Goal: Task Accomplishment & Management: Manage account settings

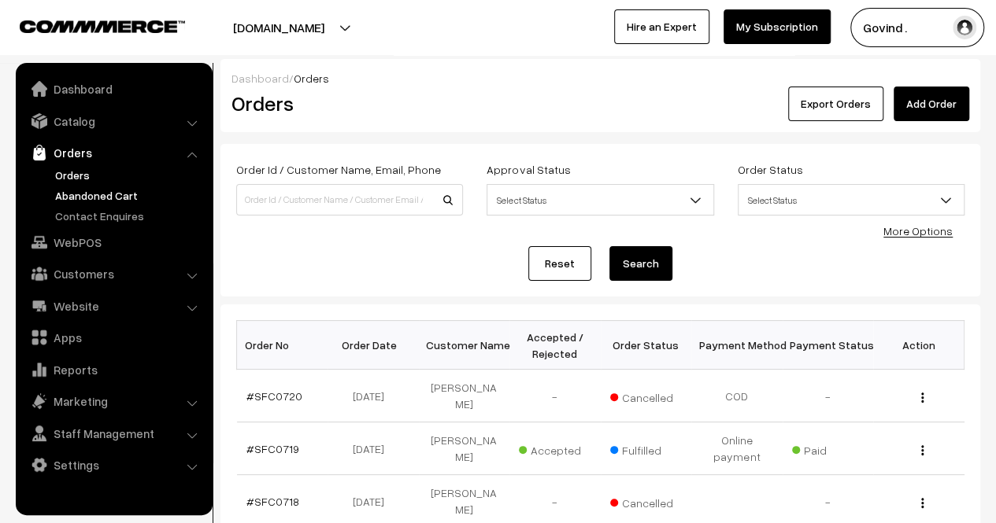
click at [87, 194] on link "Abandoned Cart" at bounding box center [129, 195] width 156 height 17
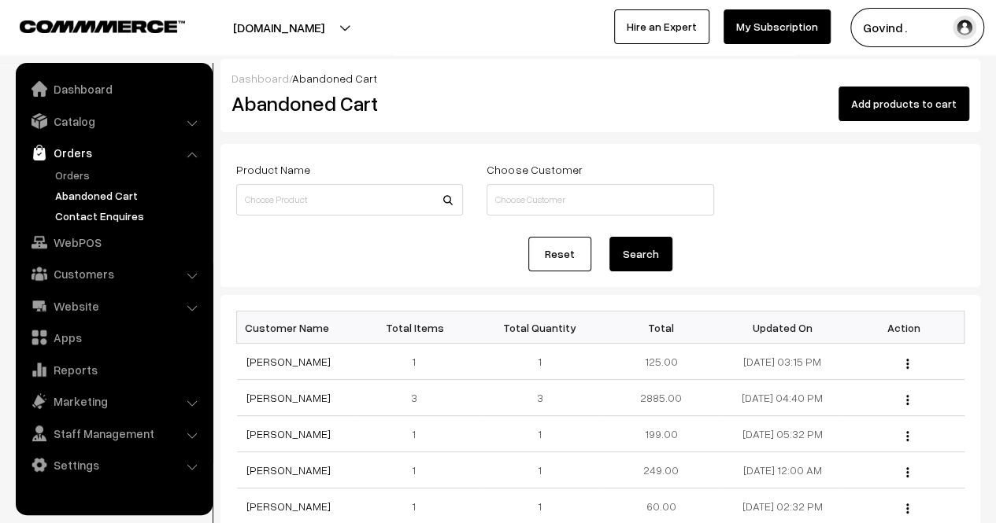
click at [94, 219] on link "Contact Enquires" at bounding box center [129, 216] width 156 height 17
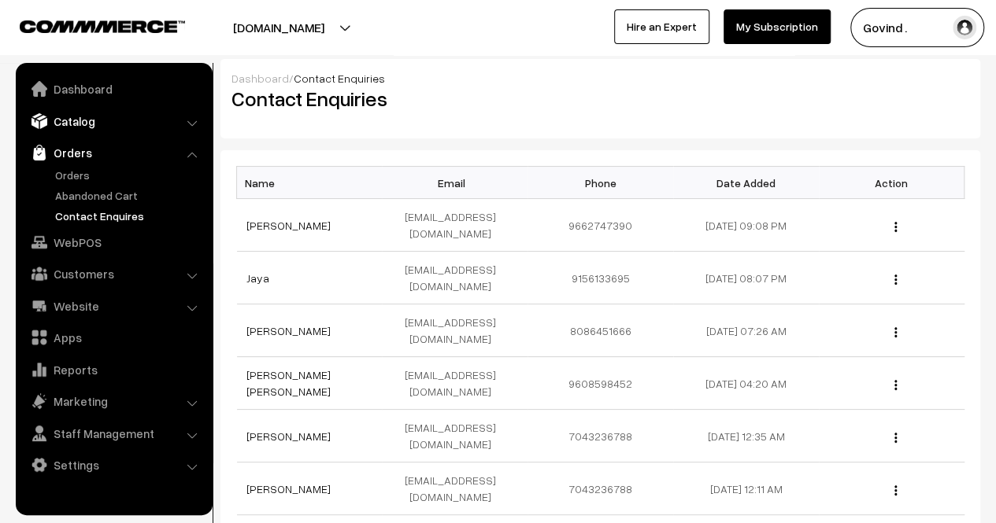
click at [77, 115] on link "Catalog" at bounding box center [113, 121] width 187 height 28
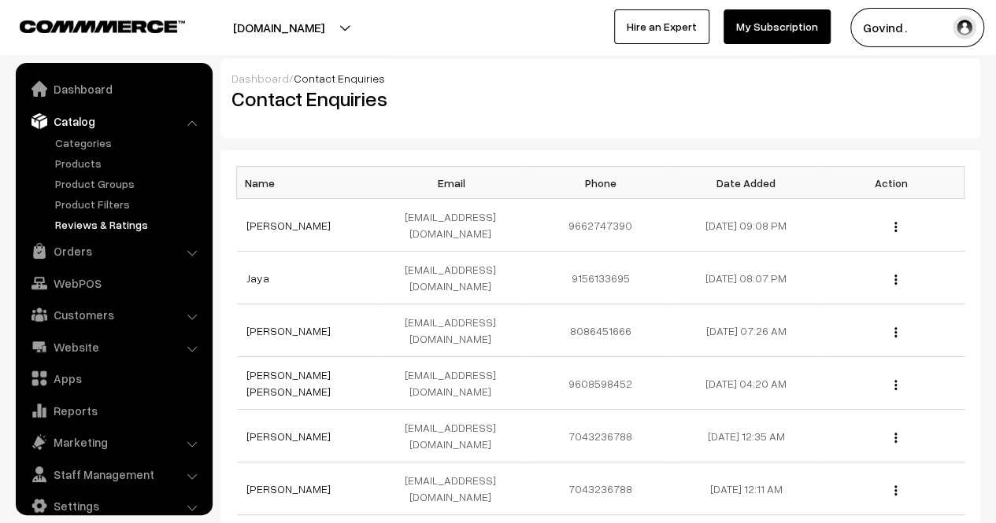
click at [91, 224] on link "Reviews & Ratings" at bounding box center [129, 224] width 156 height 17
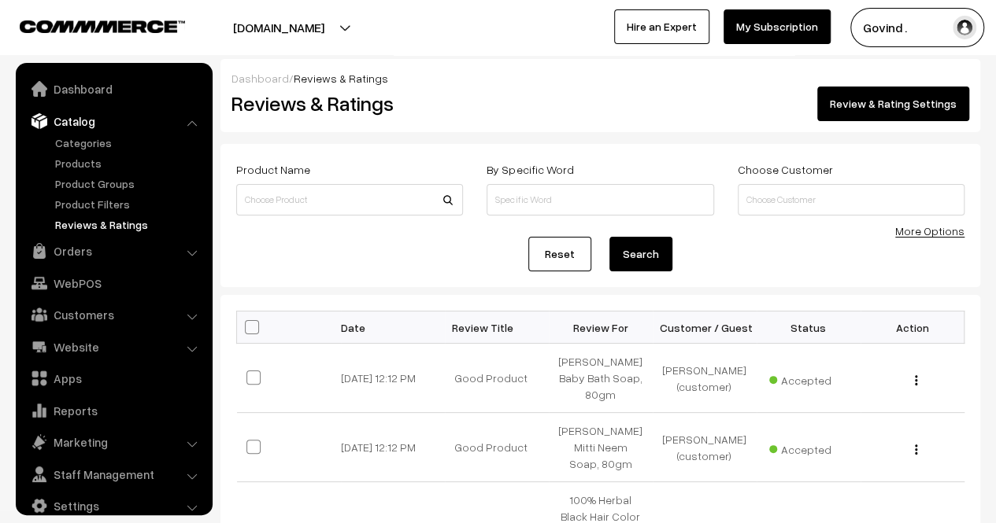
scroll to position [20, 0]
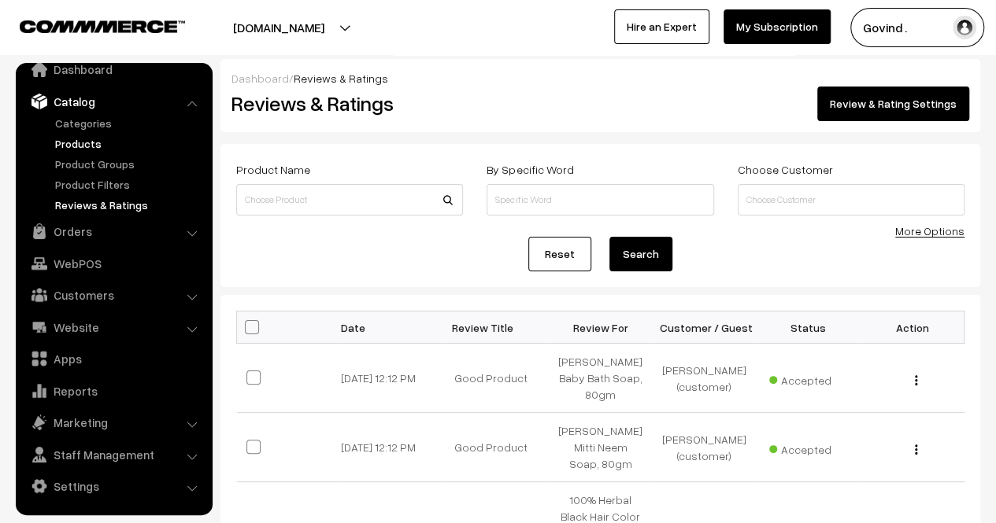
click at [79, 141] on link "Products" at bounding box center [129, 143] width 156 height 17
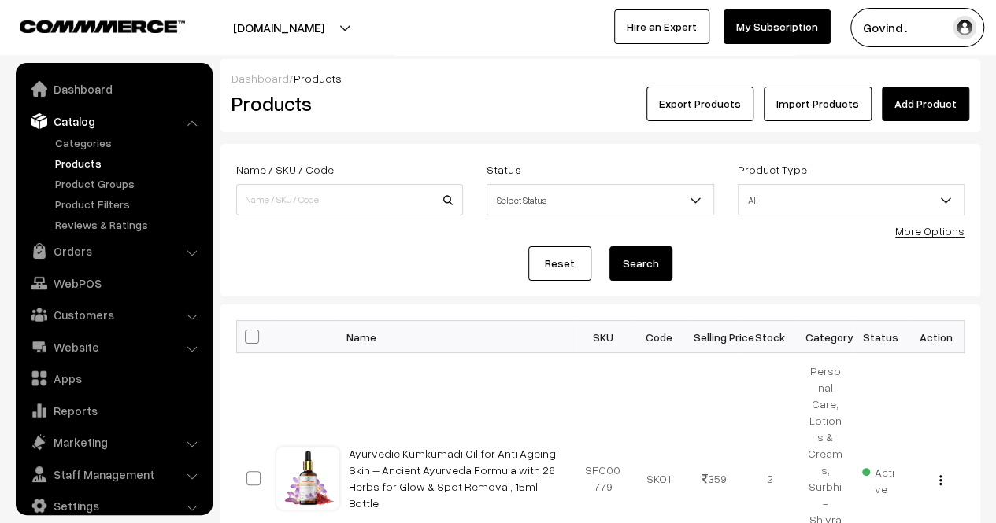
scroll to position [20, 0]
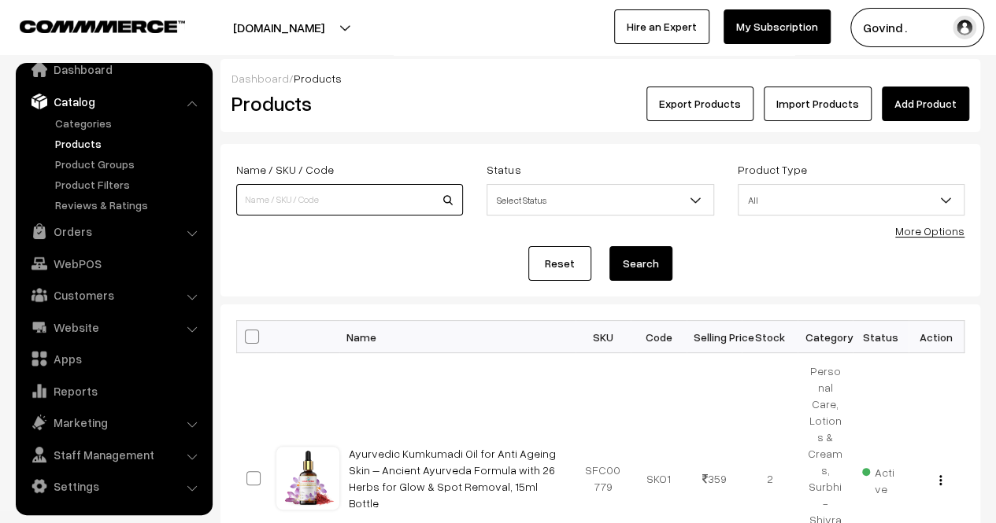
click at [353, 191] on input at bounding box center [349, 199] width 227 height 31
type input "shilajit"
click at [609, 246] on button "Search" at bounding box center [640, 263] width 63 height 35
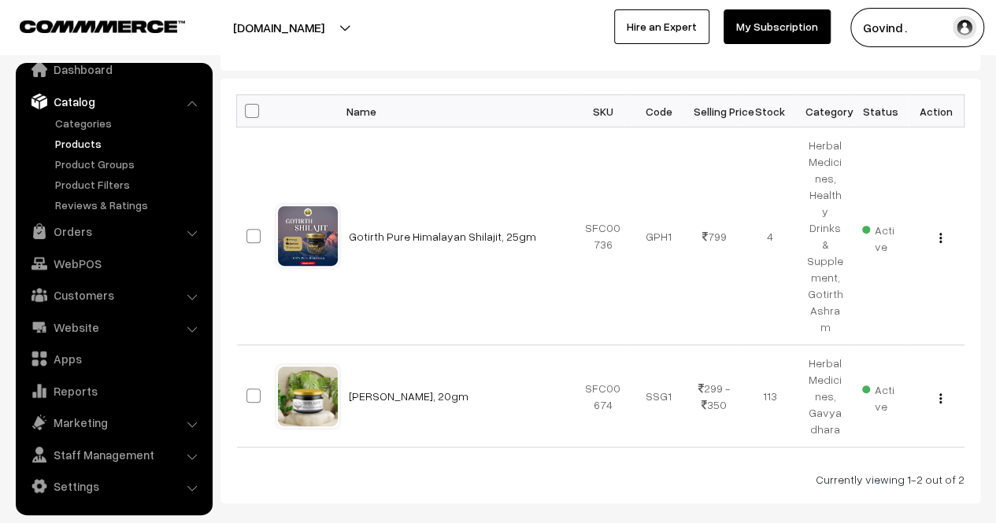
scroll to position [242, 0]
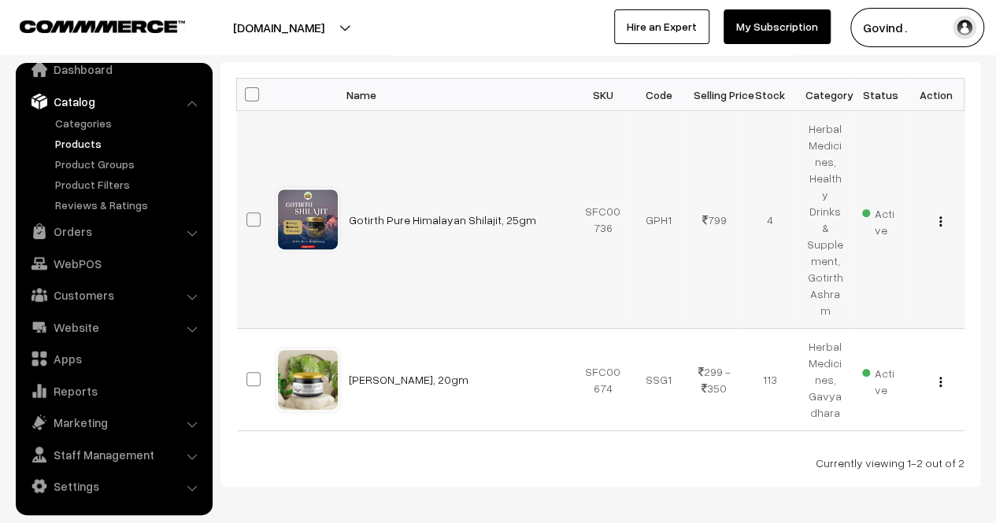
click at [940, 216] on img "button" at bounding box center [940, 221] width 2 height 10
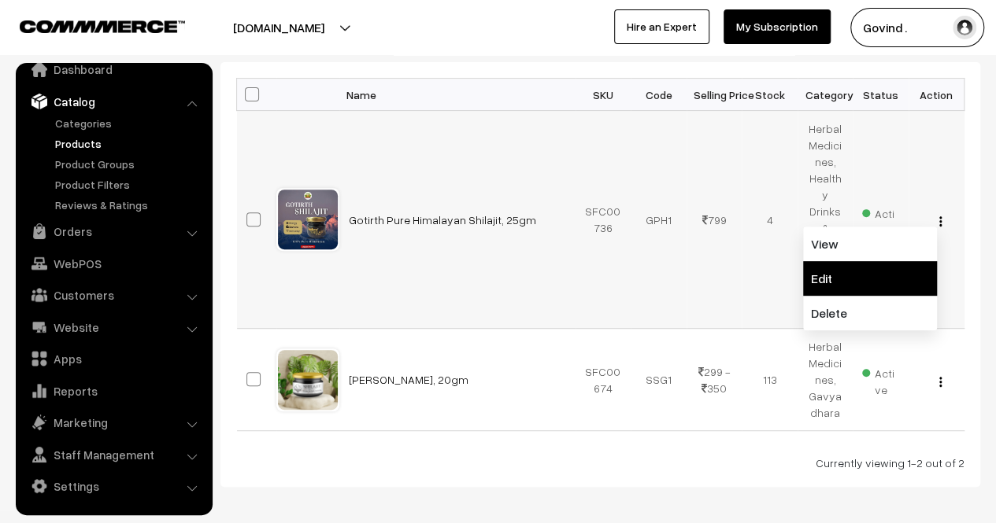
click at [857, 263] on link "Edit" at bounding box center [870, 278] width 134 height 35
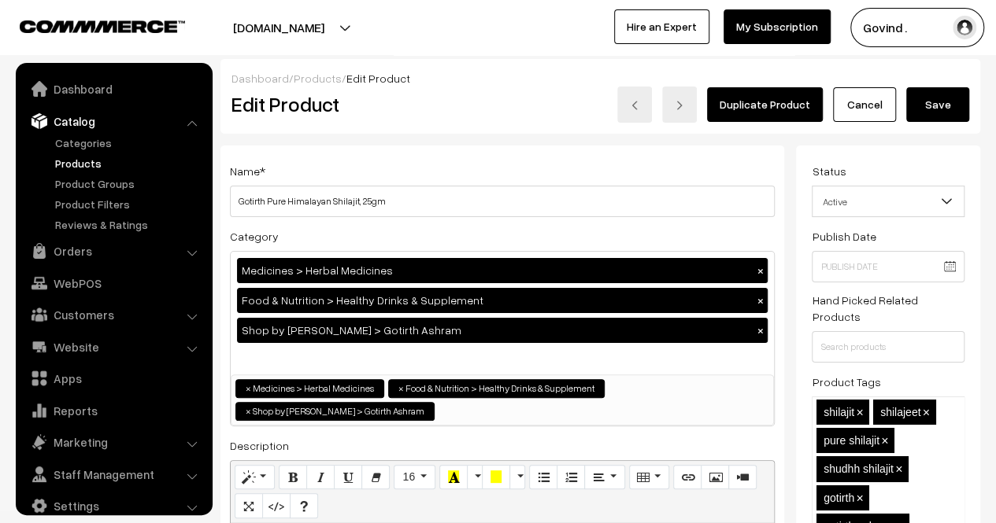
scroll to position [20, 0]
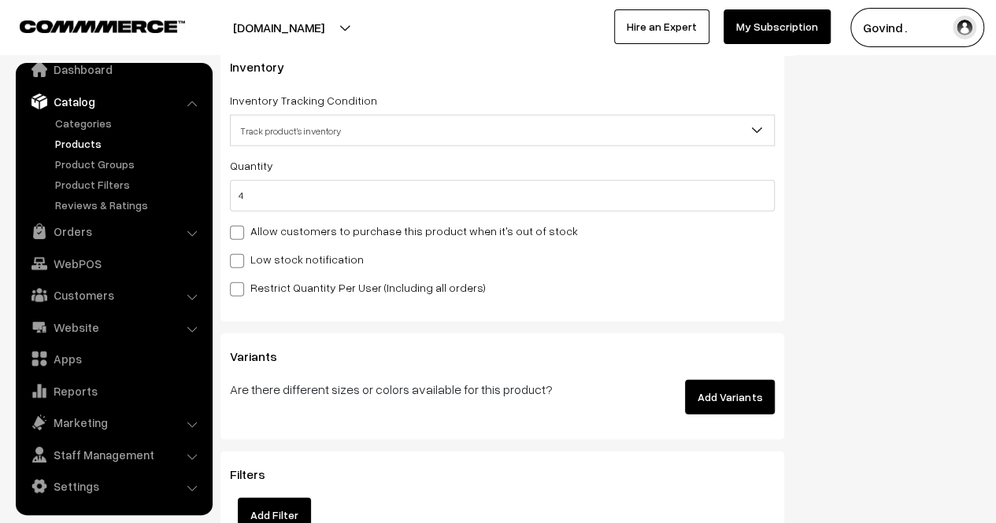
drag, startPoint x: 1003, startPoint y: 38, endPoint x: 1007, endPoint y: 183, distance: 145.7
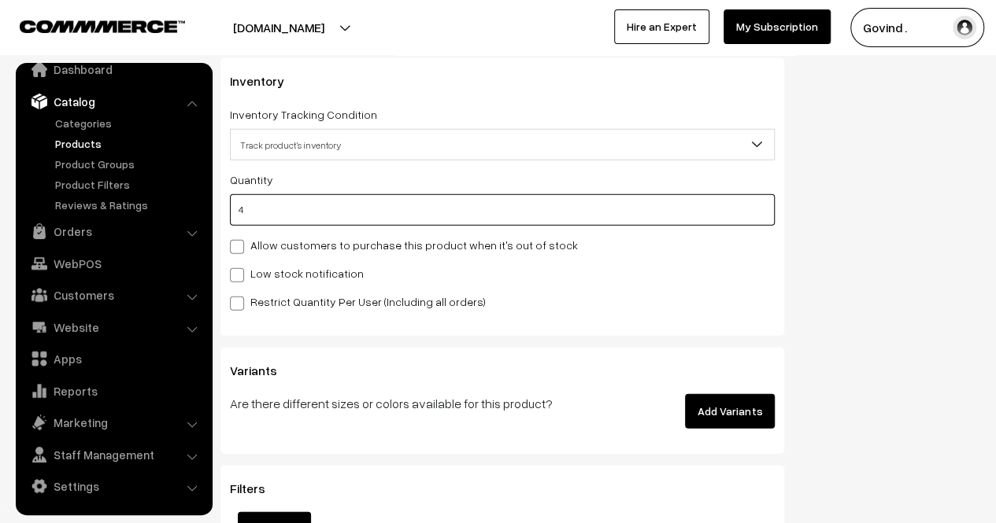
click at [612, 199] on input "4" at bounding box center [502, 209] width 545 height 31
type input "6"
type input "10"
type input "6"
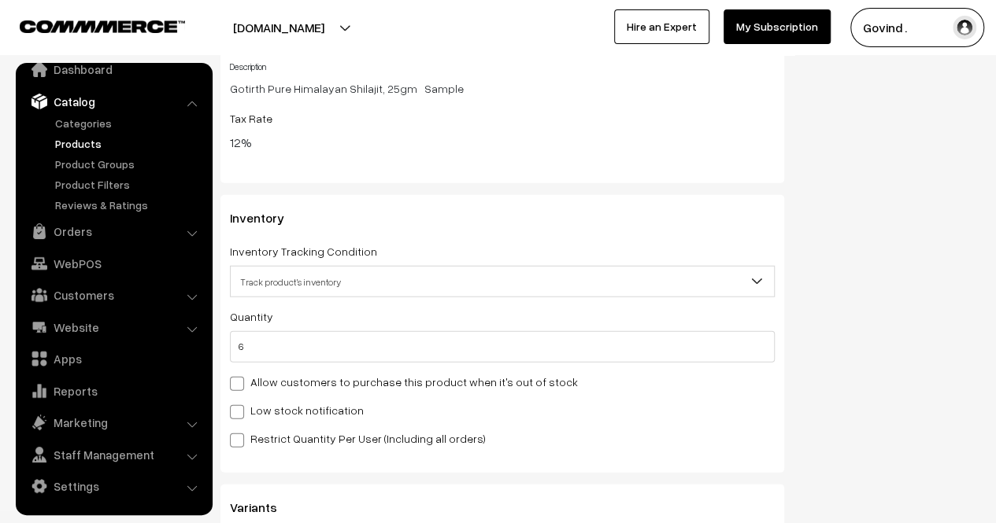
scroll to position [0, 0]
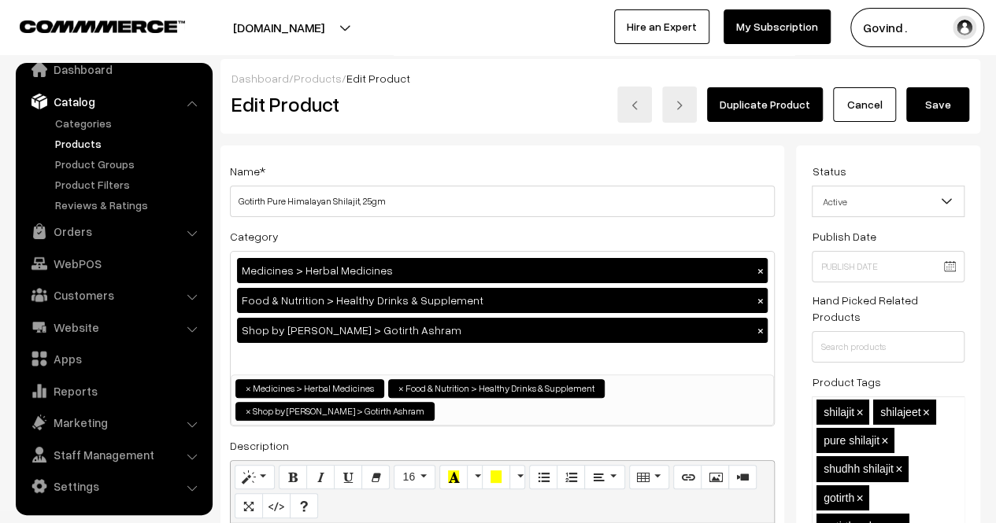
click at [953, 100] on button "Save" at bounding box center [937, 104] width 63 height 35
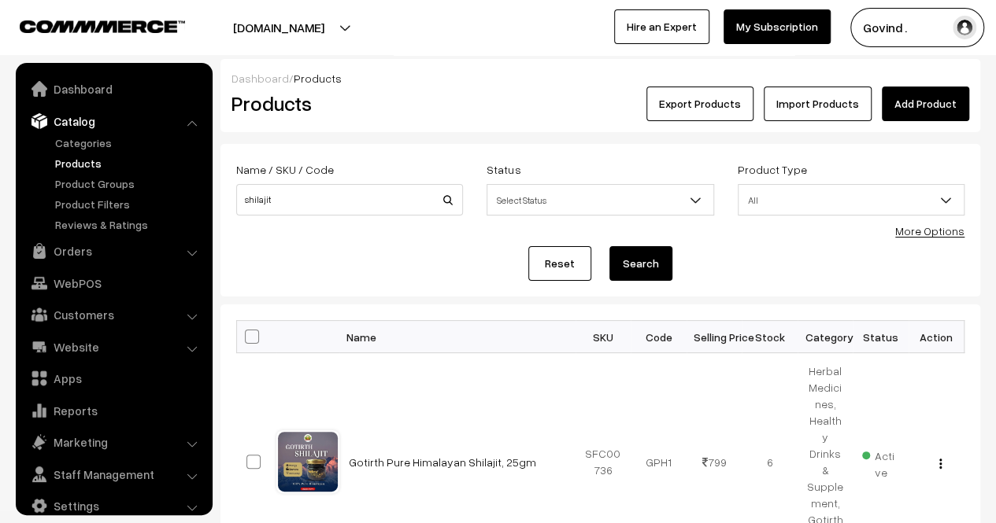
scroll to position [20, 0]
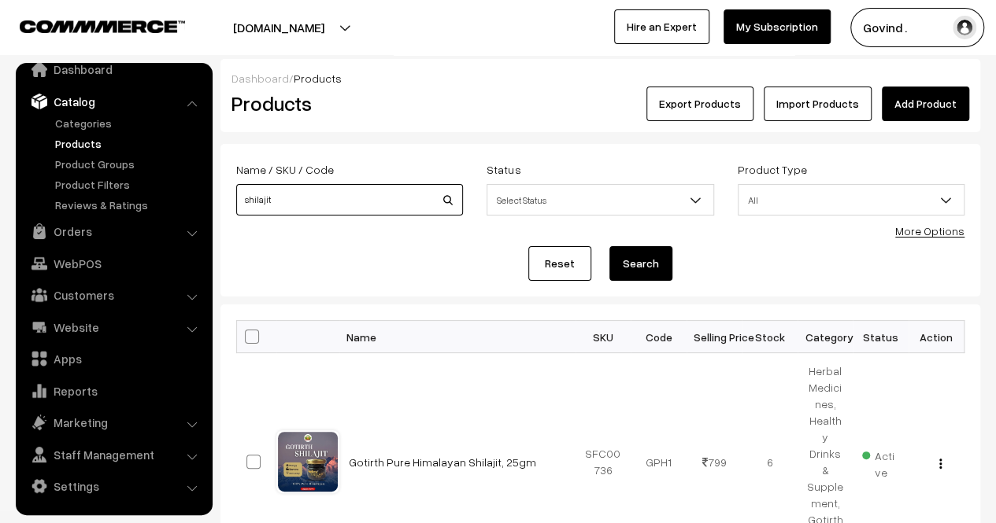
click at [299, 200] on input "shilajit" at bounding box center [349, 199] width 227 height 31
type input "pressure"
click at [609, 246] on button "Search" at bounding box center [640, 263] width 63 height 35
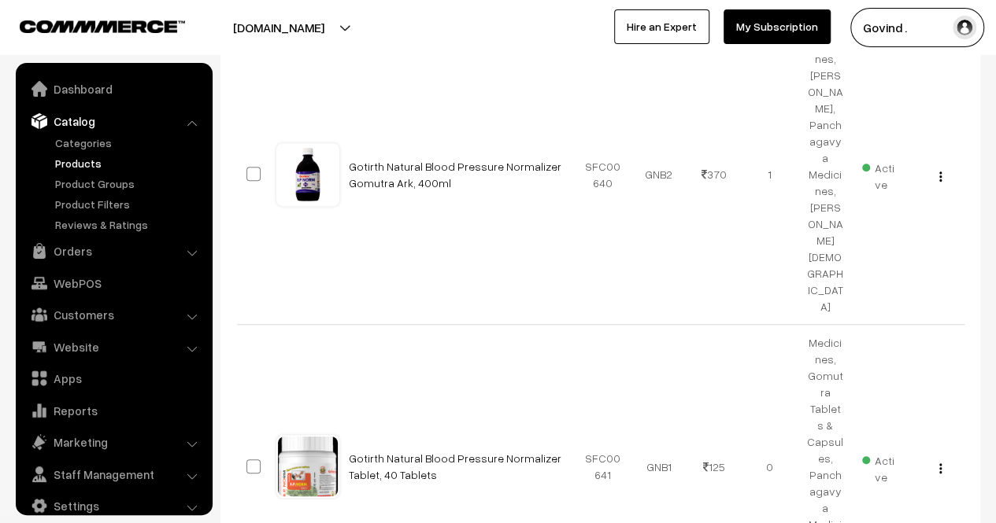
scroll to position [20, 0]
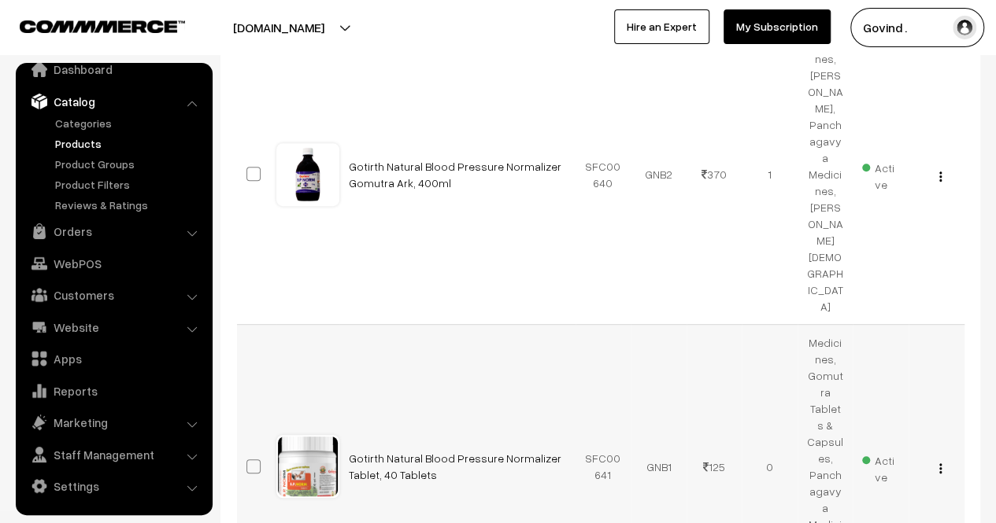
click at [941, 464] on img "button" at bounding box center [940, 469] width 2 height 10
click at [860, 509] on link "Edit" at bounding box center [870, 526] width 134 height 35
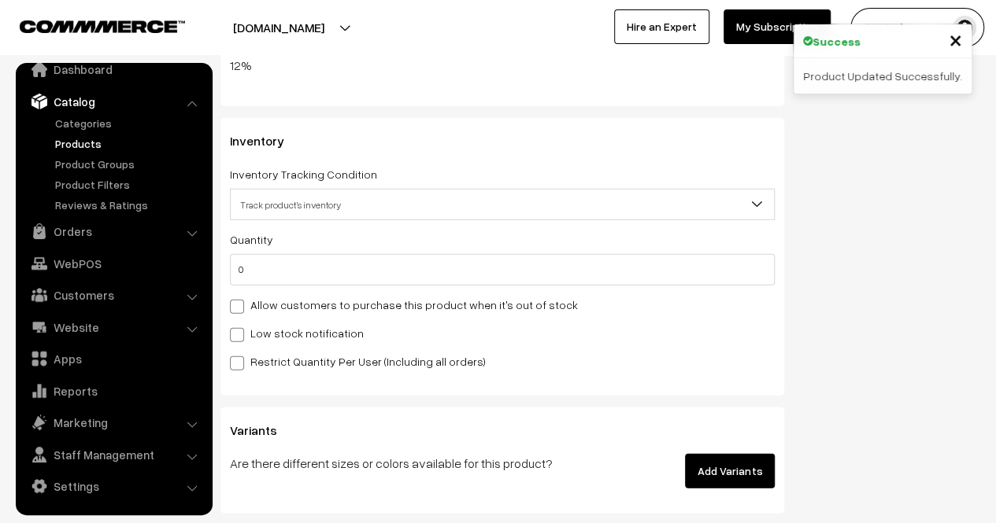
scroll to position [1927, 0]
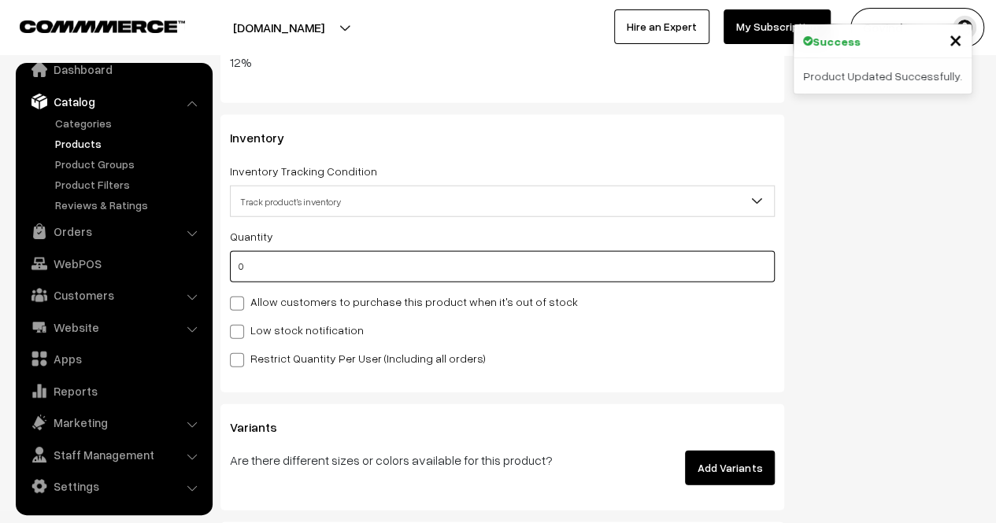
click at [607, 267] on input "0" at bounding box center [502, 266] width 545 height 31
type input "4"
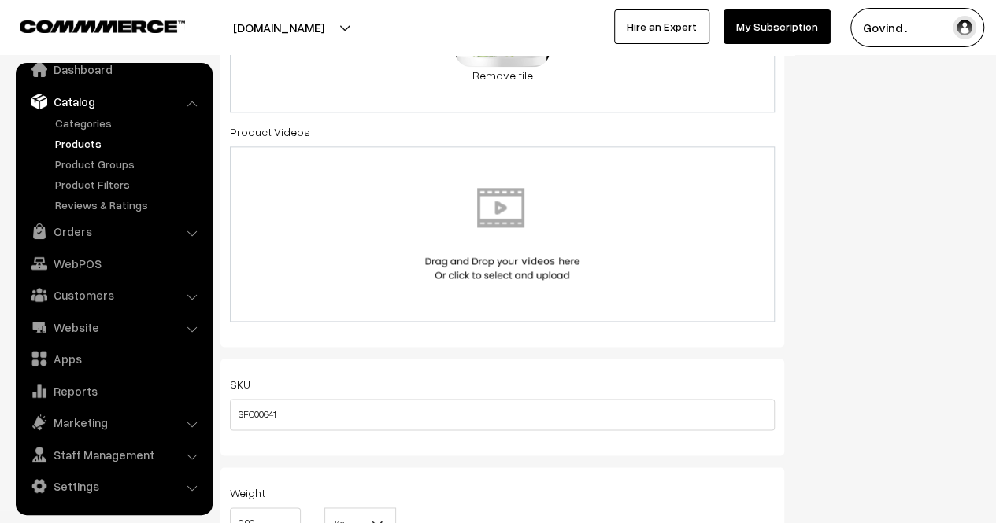
scroll to position [0, 0]
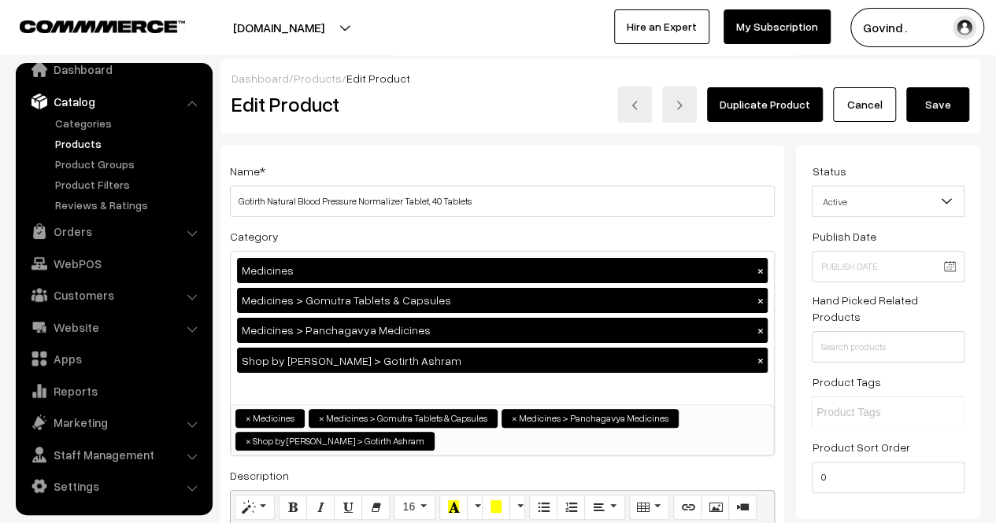
click at [938, 98] on button "Save" at bounding box center [937, 104] width 63 height 35
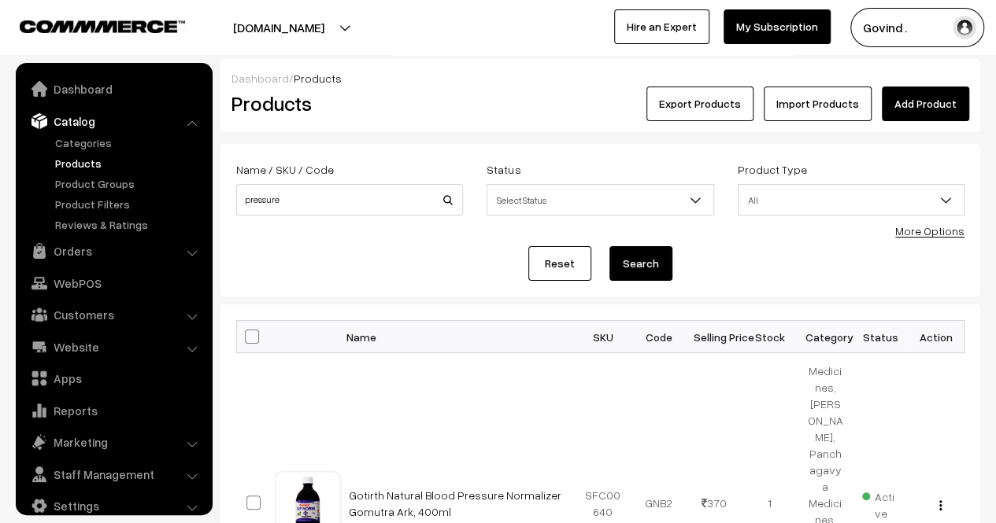
scroll to position [20, 0]
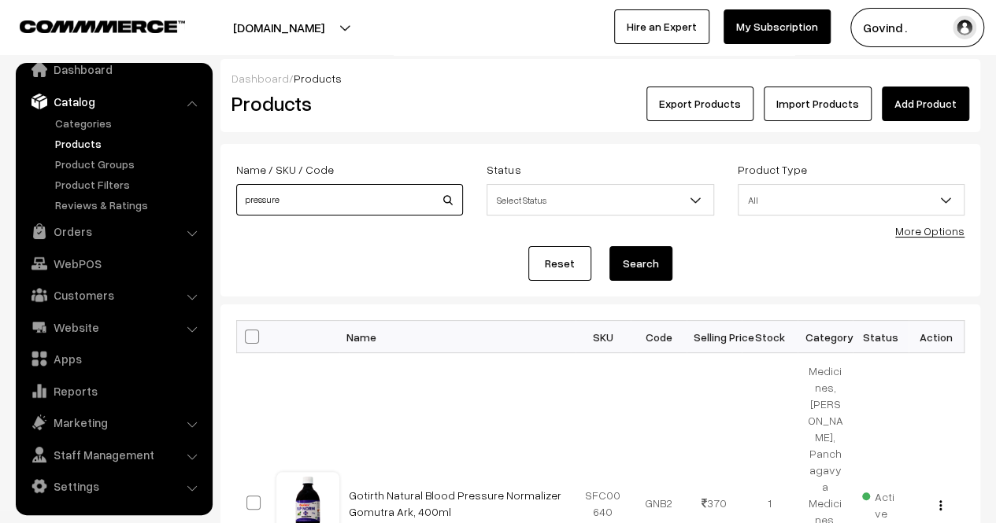
click at [344, 202] on input "pressure" at bounding box center [349, 199] width 227 height 31
type input "diabneil"
click at [609, 246] on button "Search" at bounding box center [640, 263] width 63 height 35
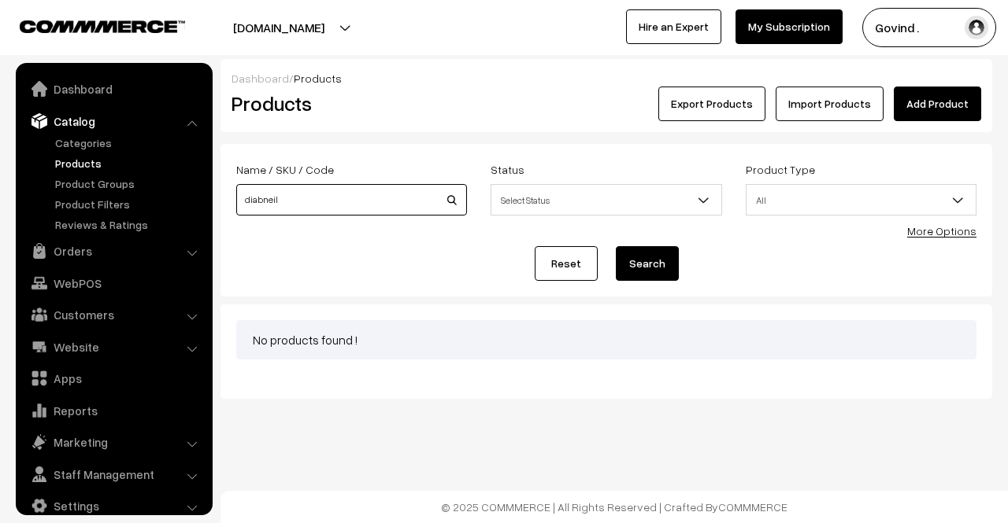
scroll to position [20, 0]
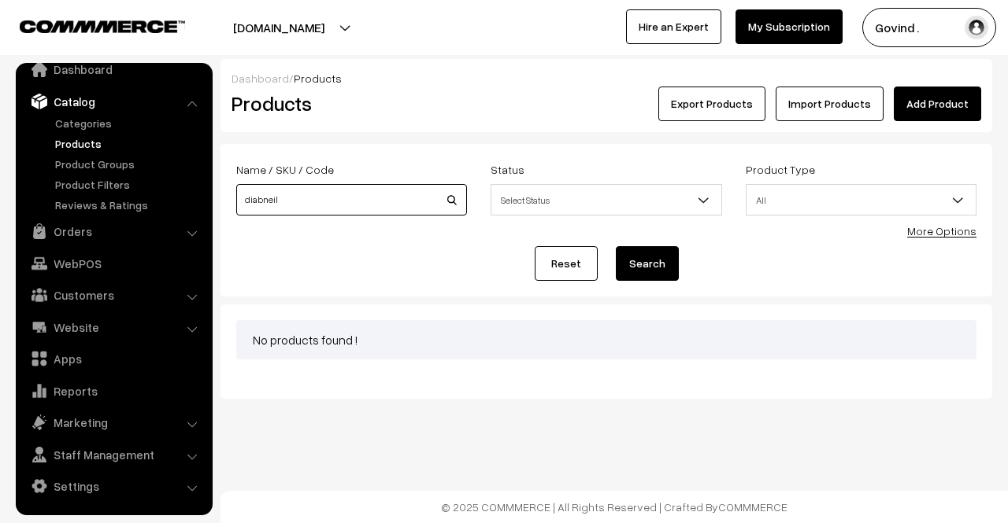
click at [344, 202] on input "diabneil" at bounding box center [351, 199] width 231 height 31
type input "diabenil"
click at [616, 246] on button "Search" at bounding box center [647, 263] width 63 height 35
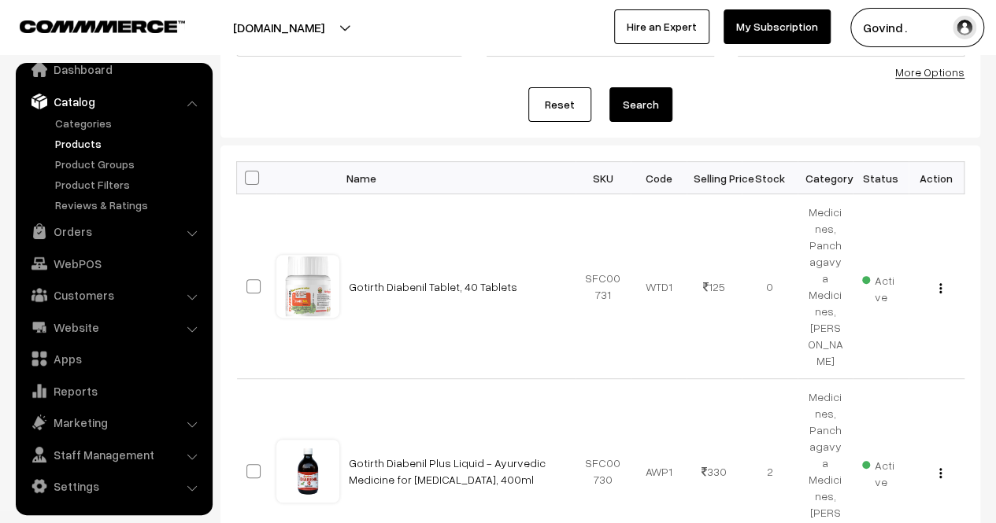
scroll to position [170, 0]
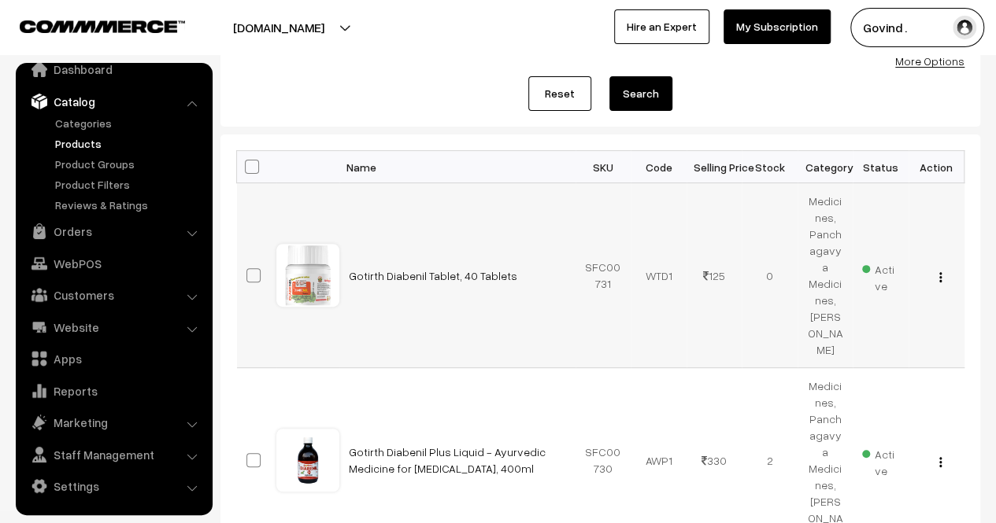
click at [938, 271] on button "button" at bounding box center [940, 277] width 4 height 13
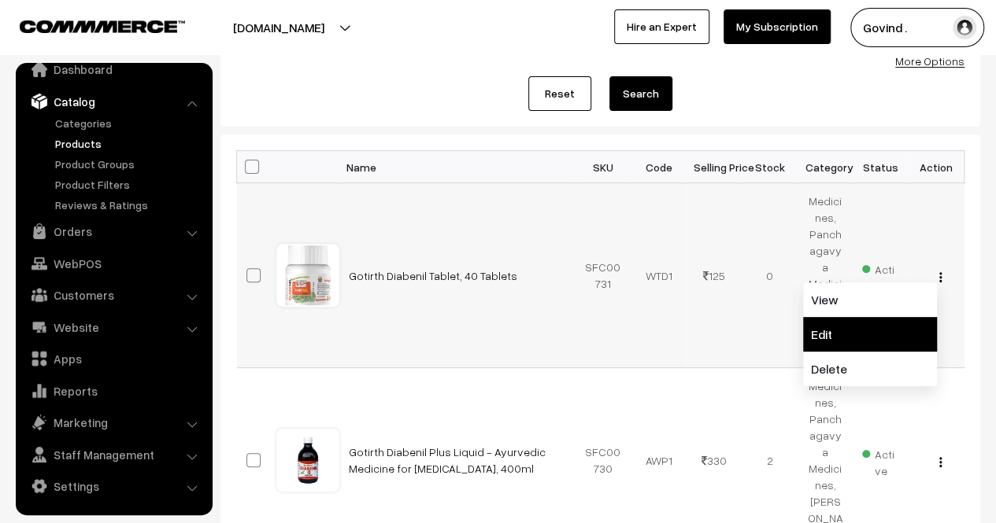
click at [884, 317] on link "Edit" at bounding box center [870, 334] width 134 height 35
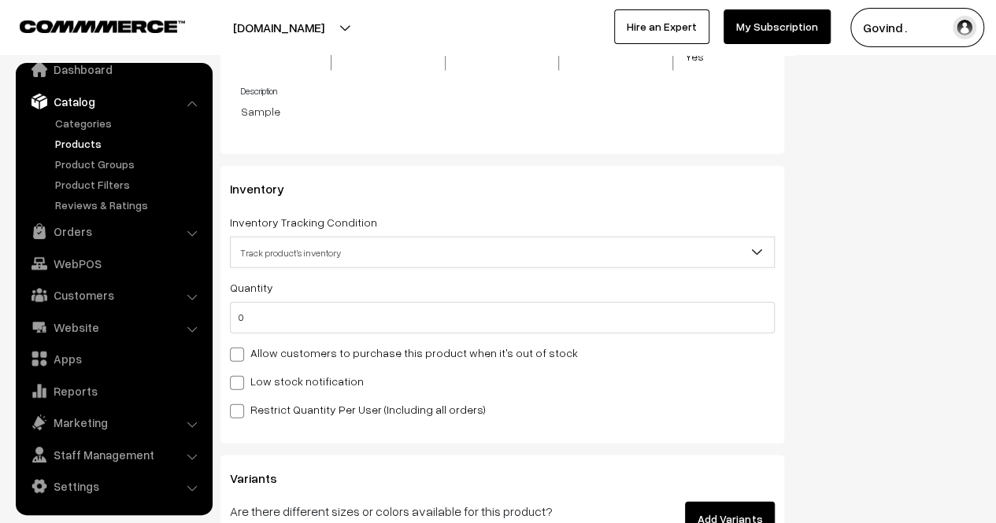
scroll to position [1790, 0]
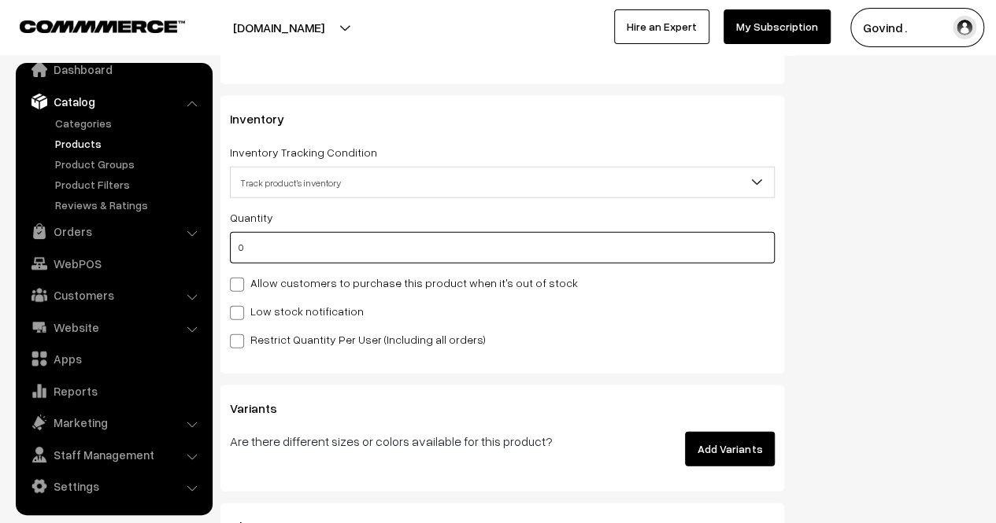
click at [598, 239] on input "0" at bounding box center [502, 247] width 545 height 31
type input "4"
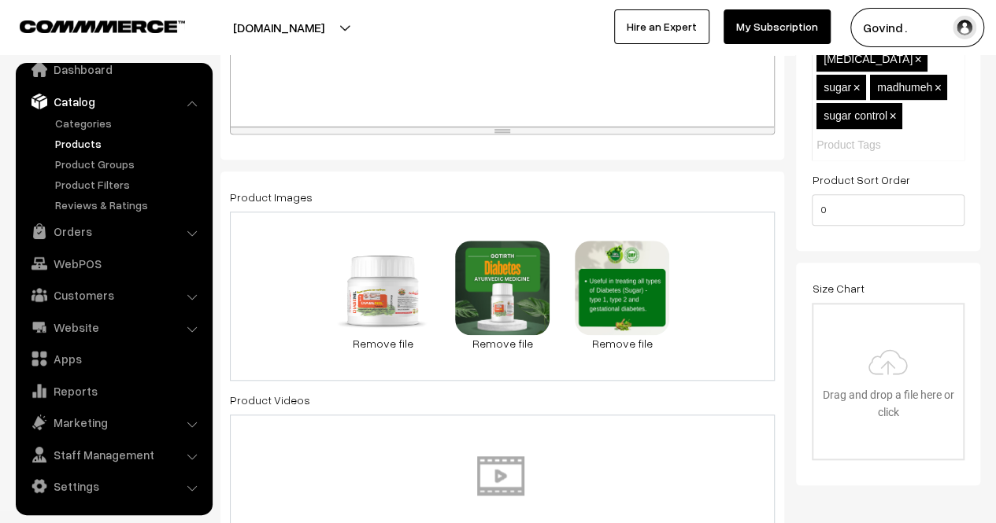
scroll to position [0, 0]
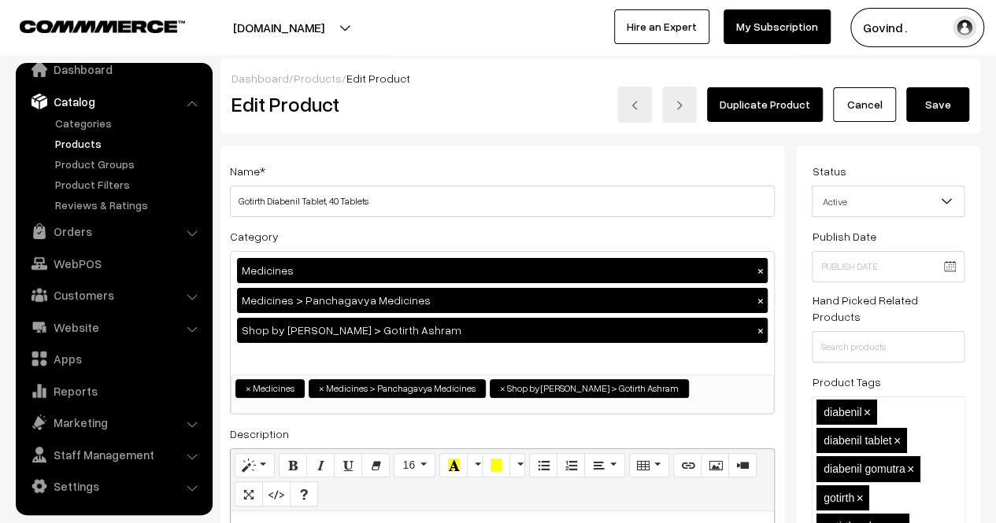
click at [942, 109] on button "Save" at bounding box center [937, 104] width 63 height 35
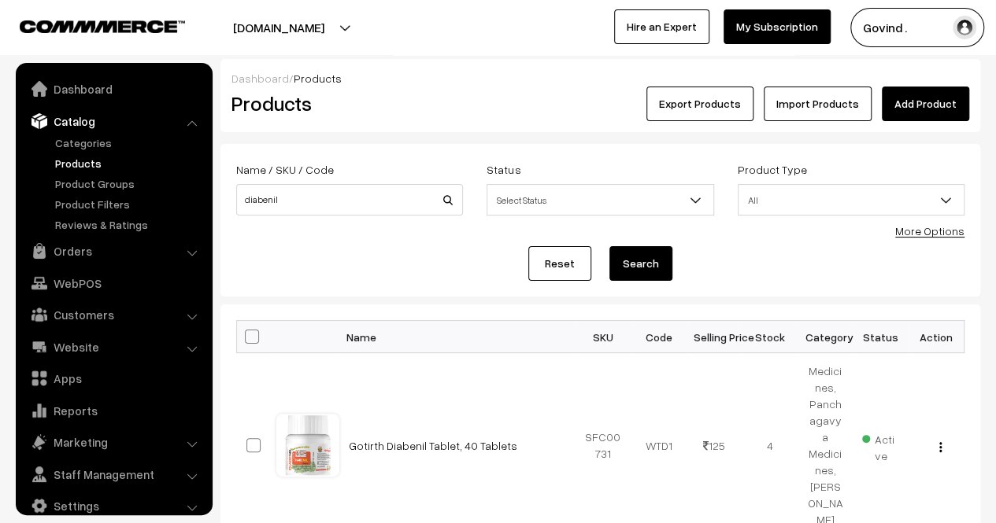
scroll to position [20, 0]
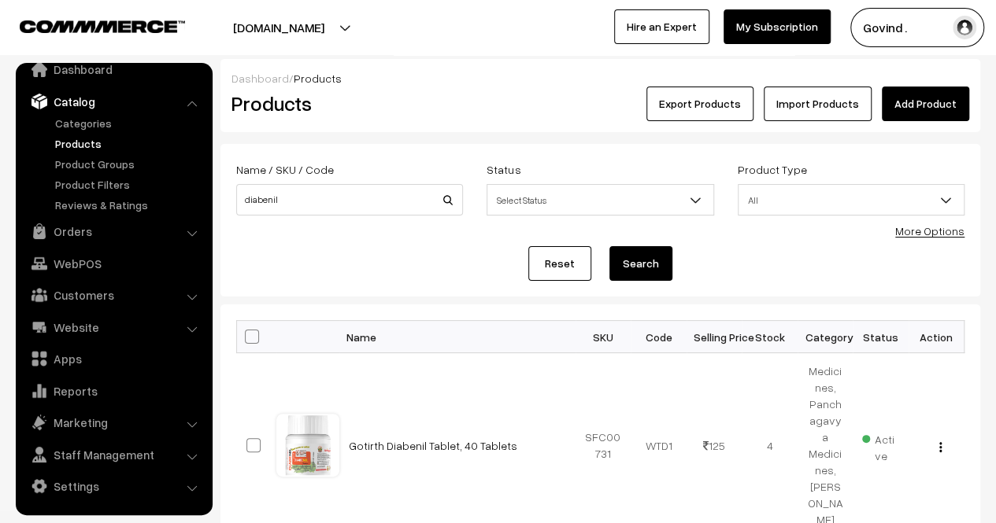
click at [85, 139] on link "Products" at bounding box center [129, 143] width 156 height 17
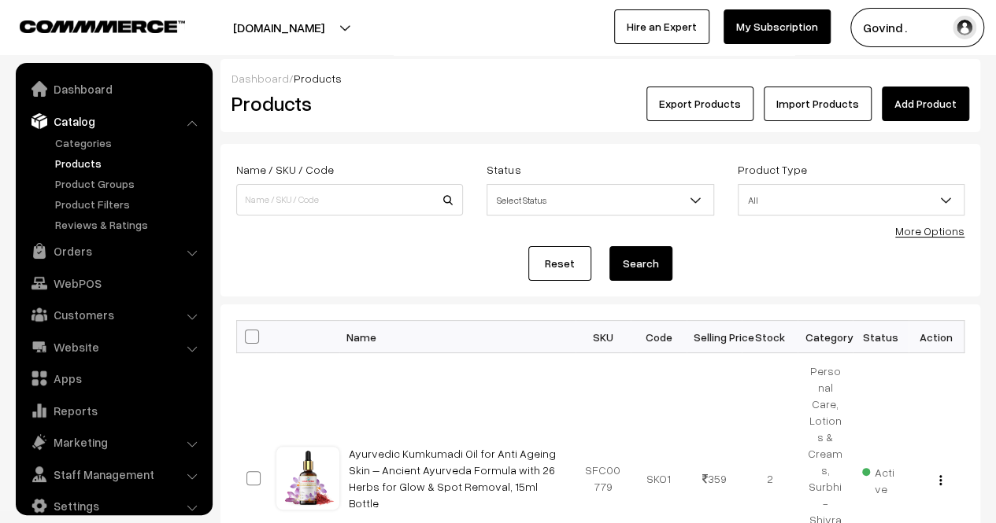
scroll to position [20, 0]
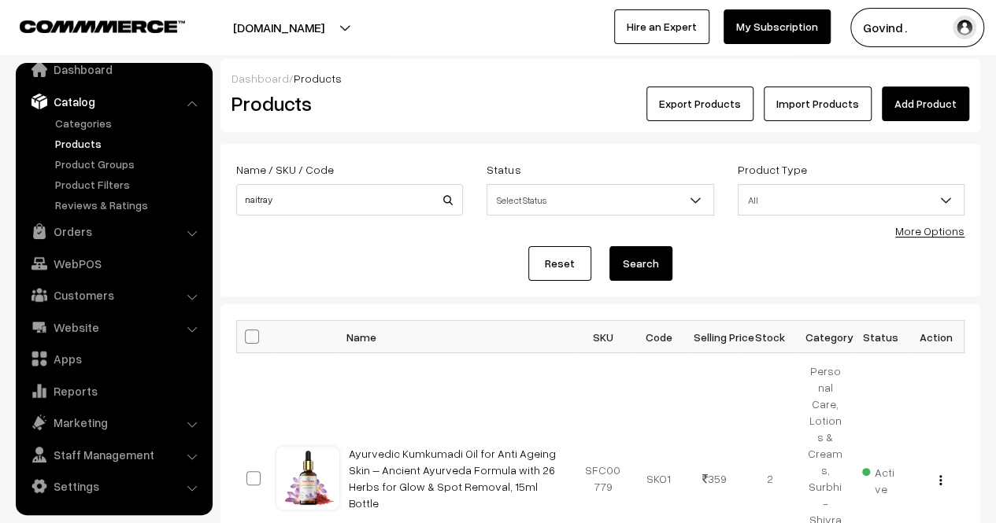
type input "naitray"
click at [609, 246] on button "Search" at bounding box center [640, 263] width 63 height 35
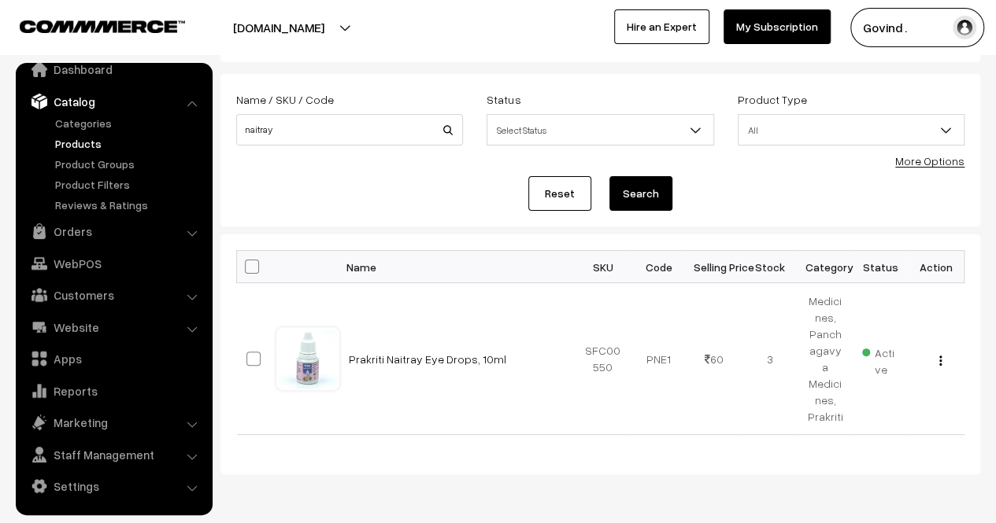
scroll to position [105, 0]
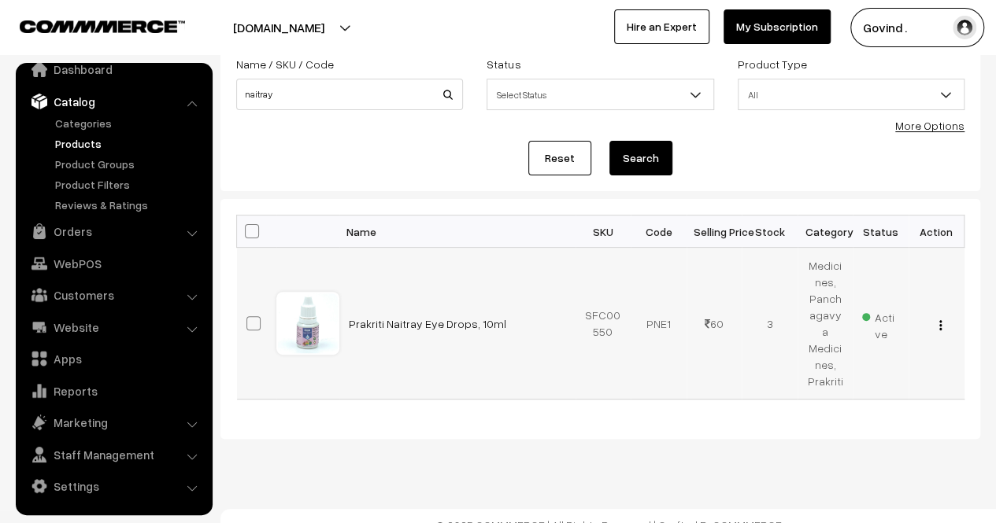
click at [942, 316] on div "View Edit Delete" at bounding box center [936, 324] width 37 height 17
click at [939, 320] on img "button" at bounding box center [940, 325] width 2 height 10
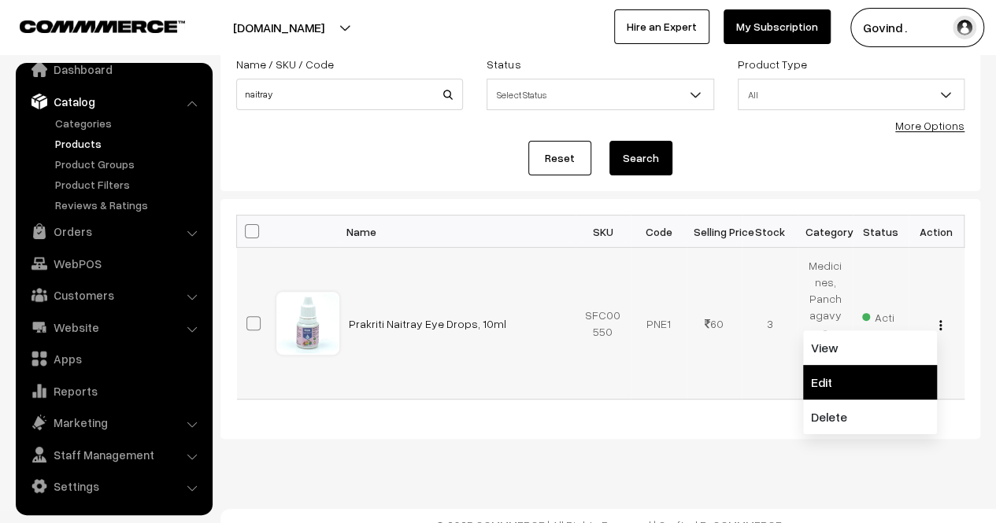
click at [886, 368] on link "Edit" at bounding box center [870, 382] width 134 height 35
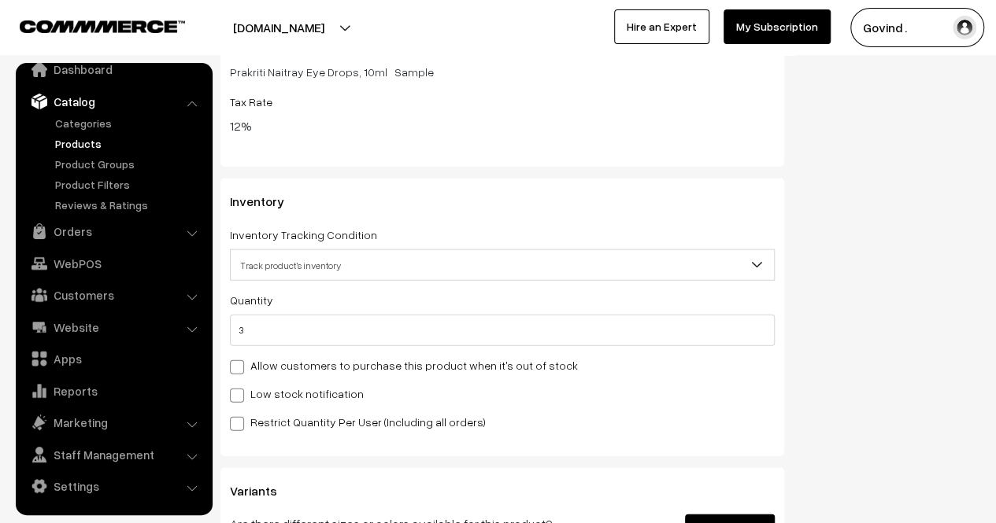
scroll to position [1884, 0]
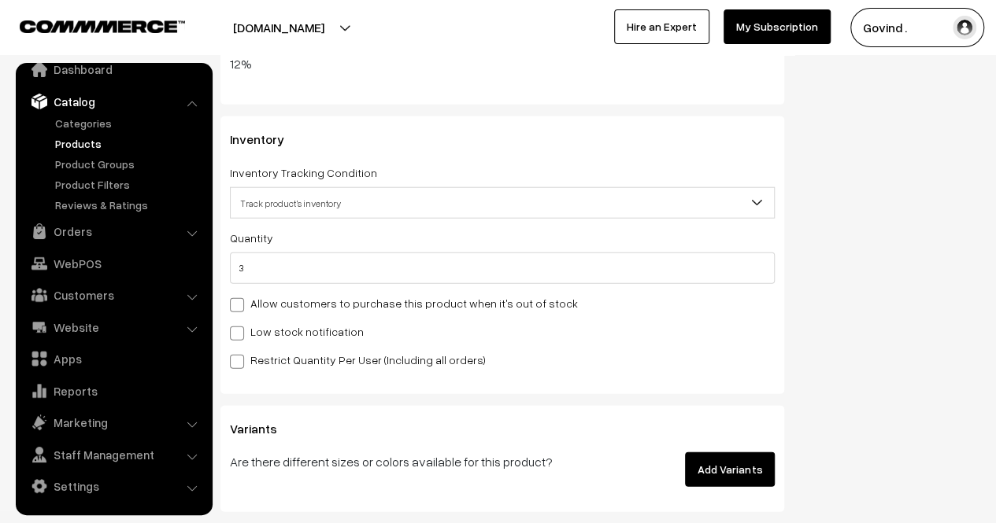
click at [655, 288] on div "Quantity 3 Adjust Quantity Adjust Set 0" at bounding box center [502, 298] width 545 height 141
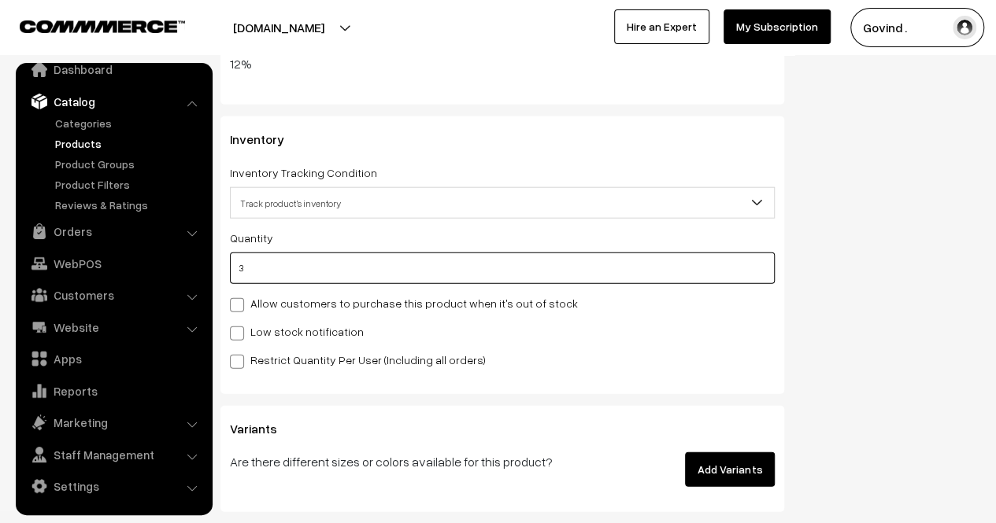
click at [648, 272] on input "3" at bounding box center [502, 268] width 545 height 31
type input "5"
type input "8"
type input "5"
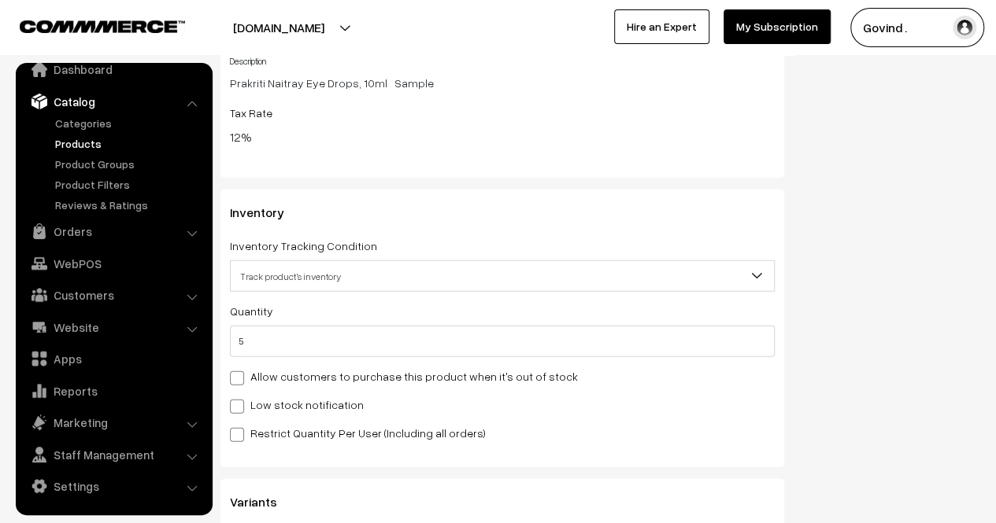
scroll to position [0, 0]
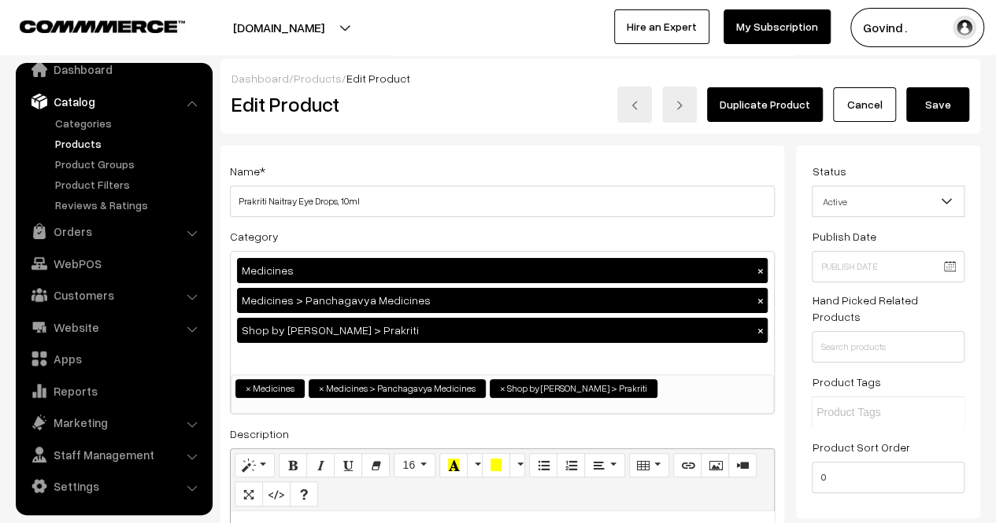
click at [949, 97] on button "Save" at bounding box center [937, 104] width 63 height 35
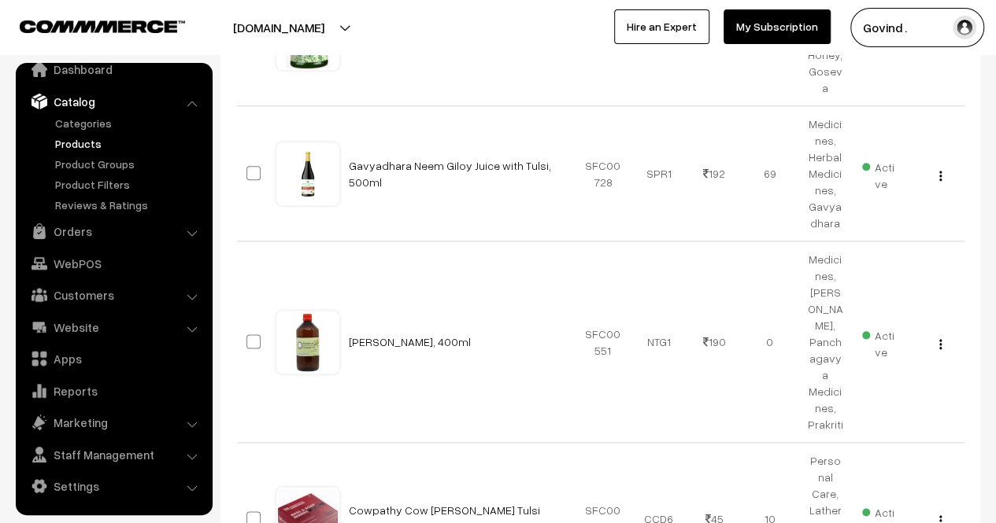
scroll to position [819, 0]
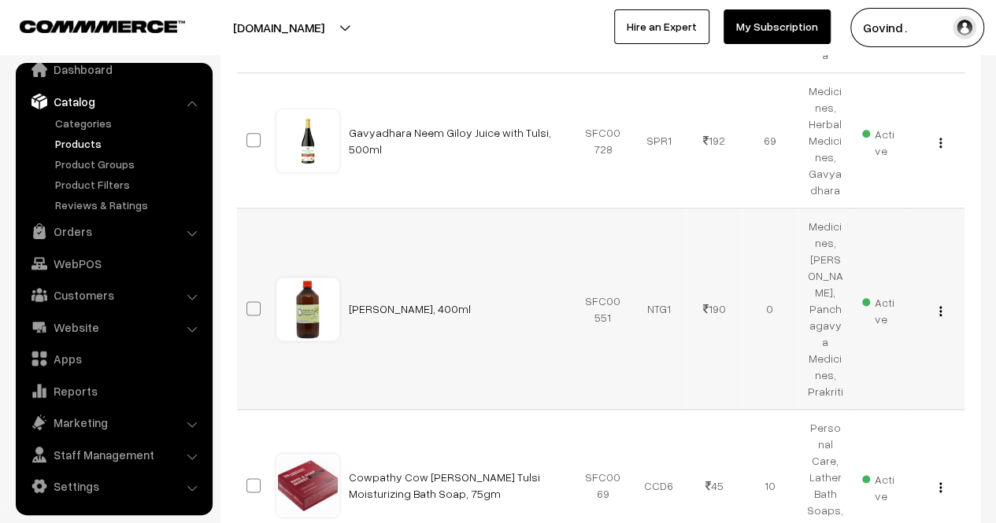
click at [939, 306] on img "button" at bounding box center [940, 311] width 2 height 10
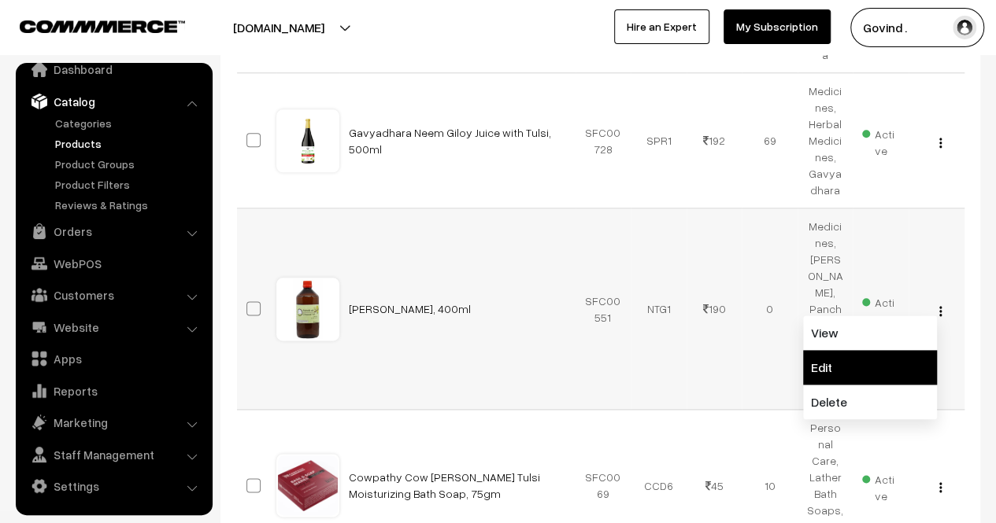
click at [885, 350] on link "Edit" at bounding box center [870, 367] width 134 height 35
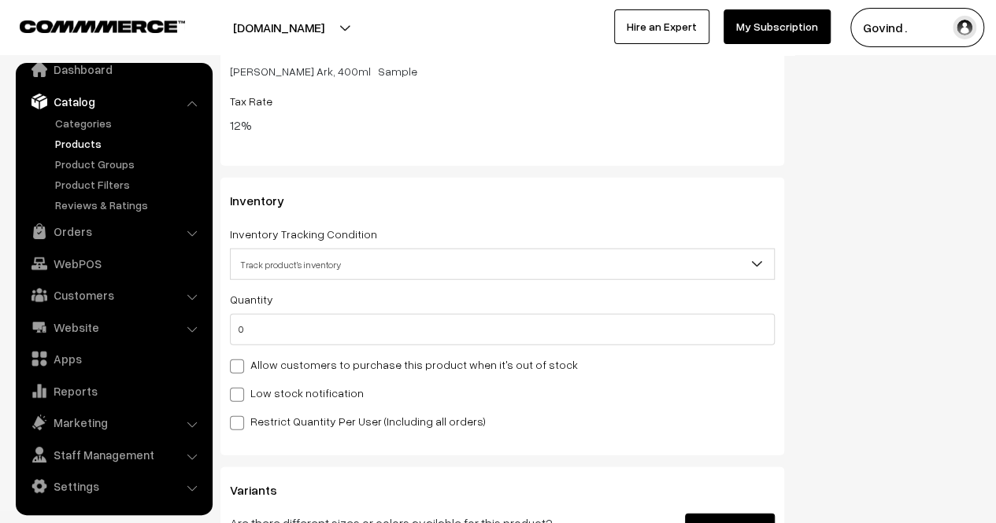
scroll to position [1875, 0]
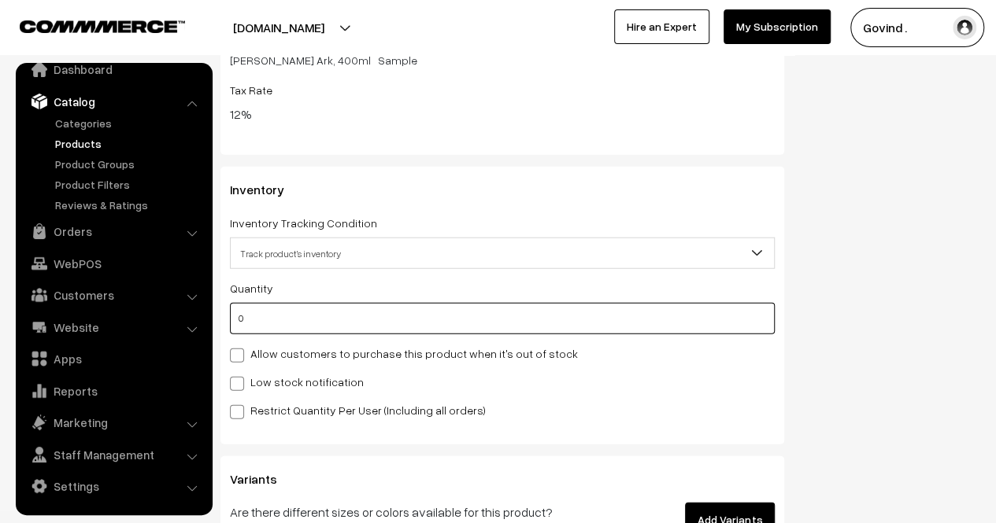
click at [627, 303] on input "0" at bounding box center [502, 318] width 545 height 31
type input "1"
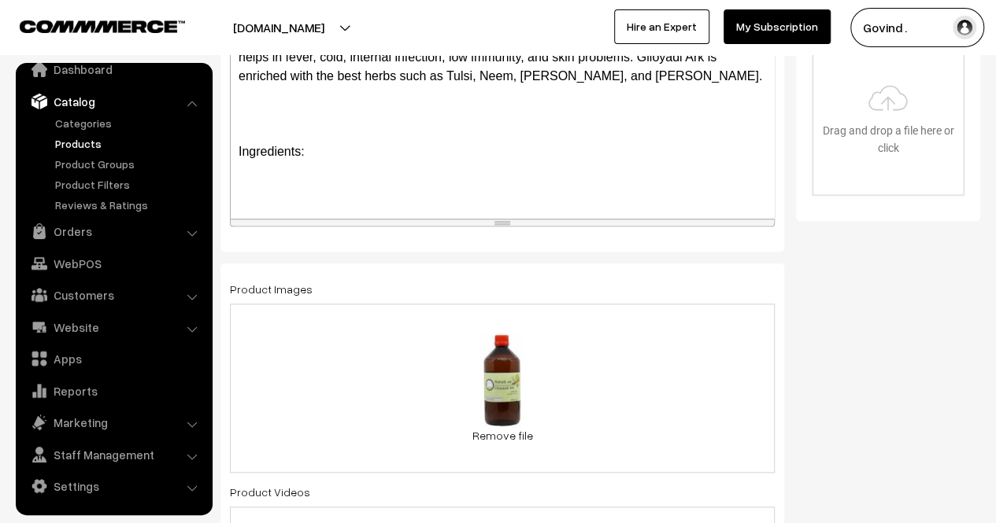
scroll to position [0, 0]
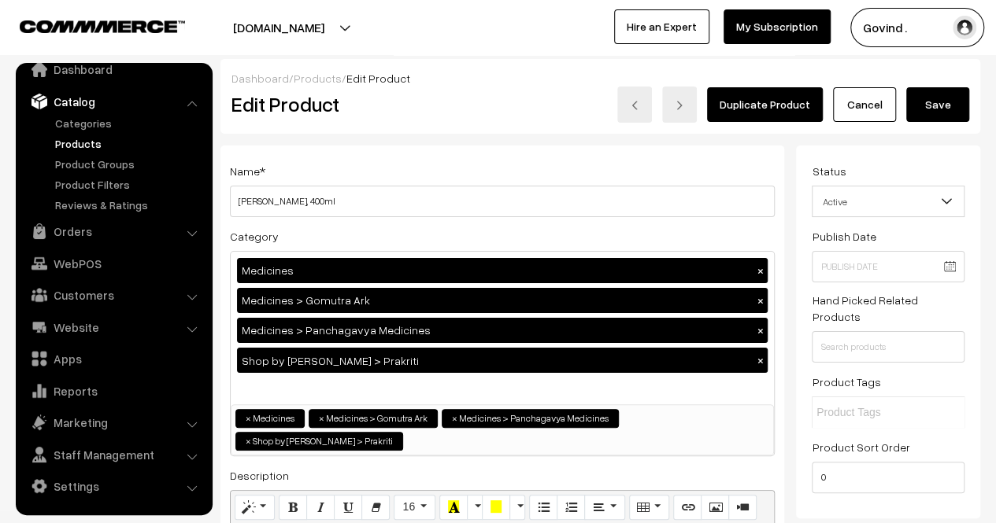
click at [934, 98] on button "Save" at bounding box center [937, 104] width 63 height 35
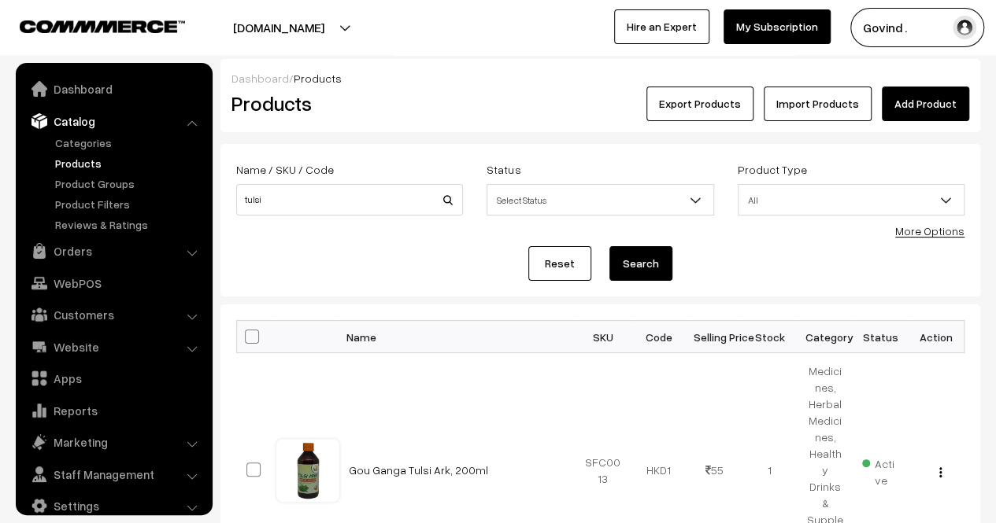
scroll to position [20, 0]
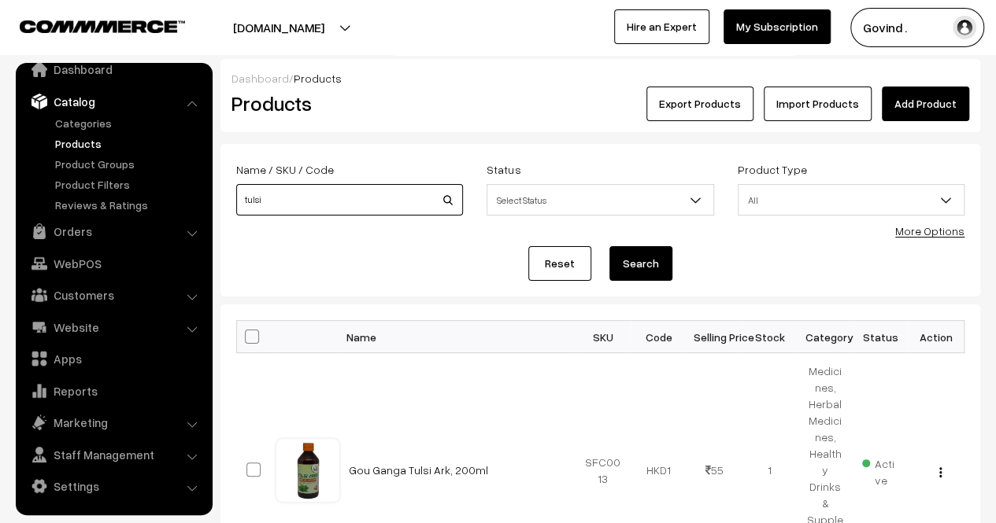
click at [344, 212] on input "tulsi" at bounding box center [349, 199] width 227 height 31
type input "mustard"
click at [609, 246] on button "Search" at bounding box center [640, 263] width 63 height 35
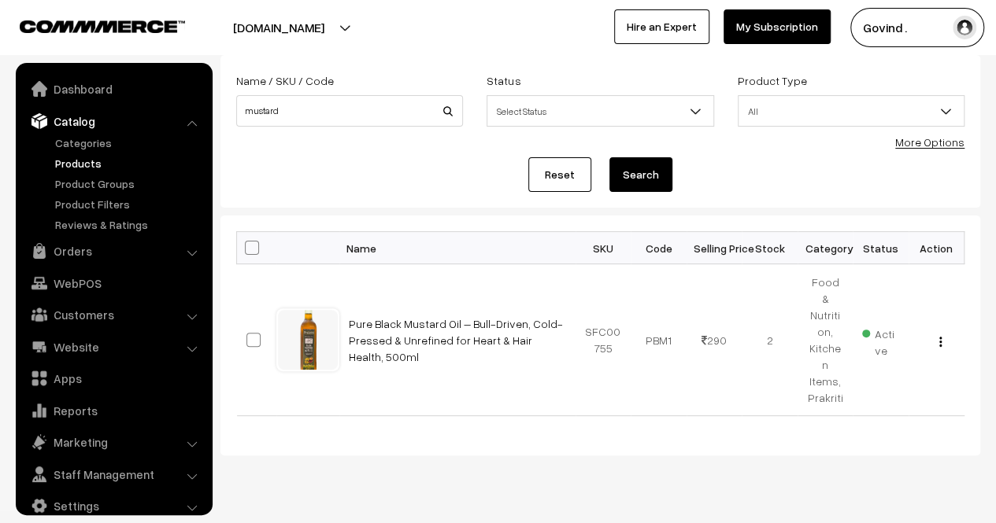
scroll to position [20, 0]
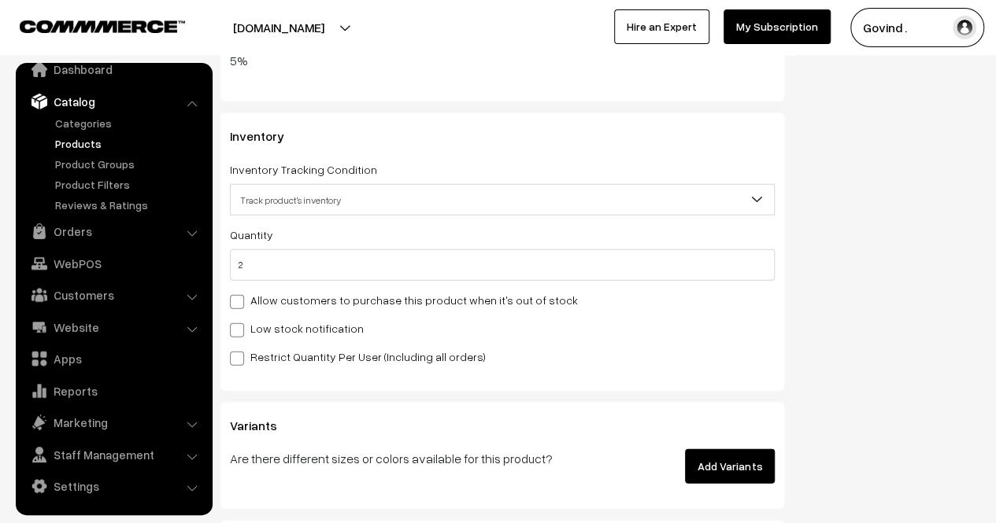
scroll to position [1908, 0]
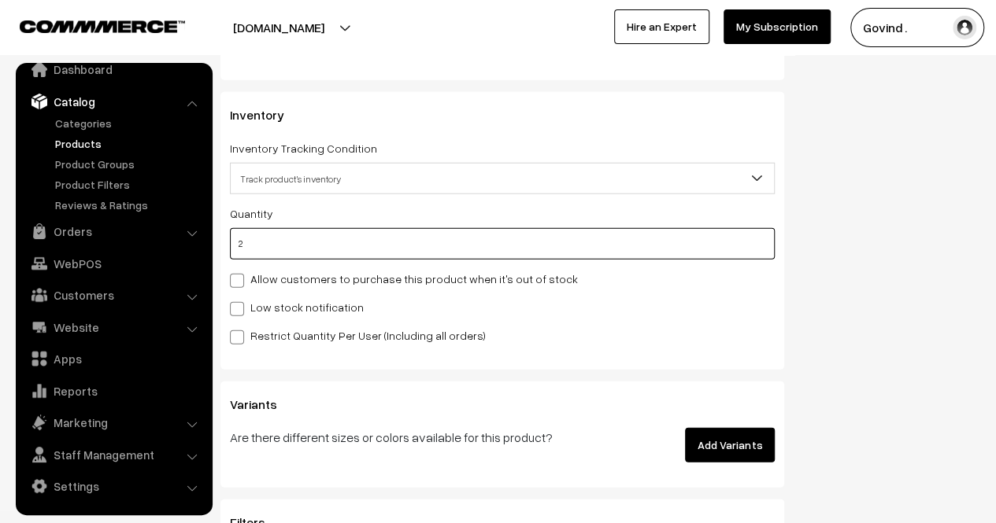
click at [487, 242] on input "2" at bounding box center [502, 243] width 545 height 31
type input "5"
type input "7"
type input "5"
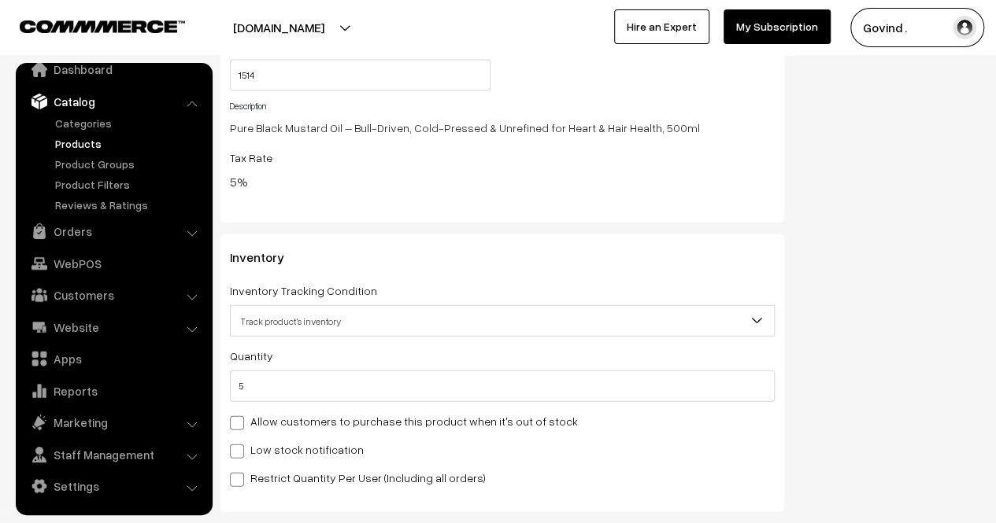
scroll to position [0, 0]
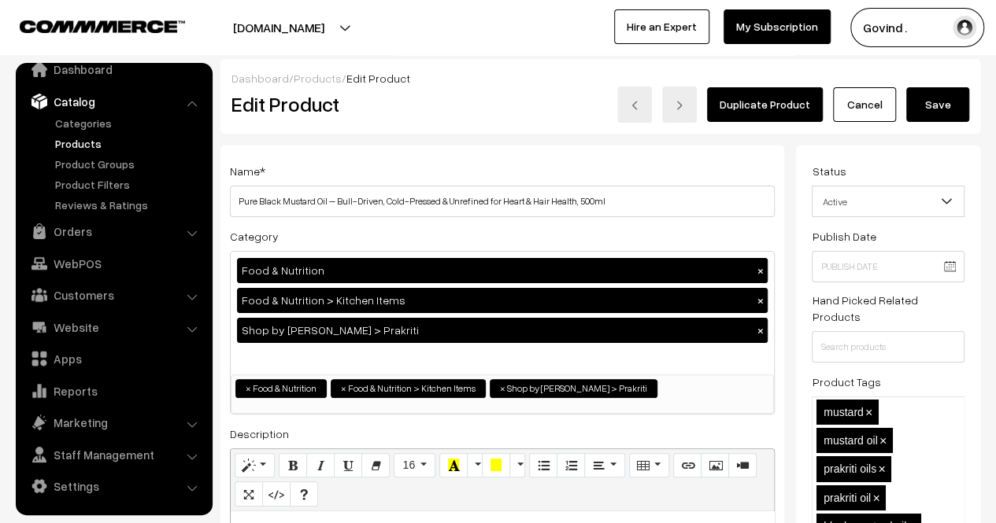
click at [940, 105] on button "Save" at bounding box center [937, 104] width 63 height 35
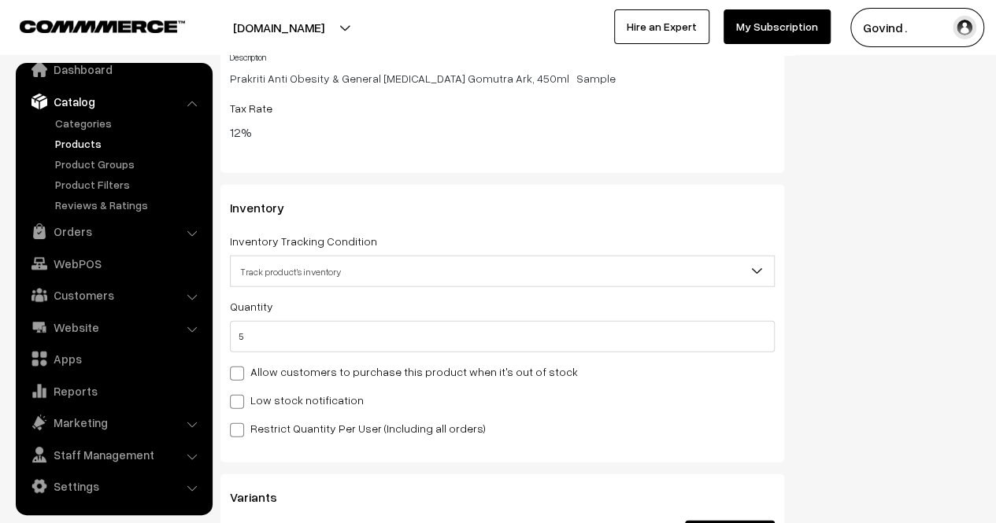
scroll to position [1867, 0]
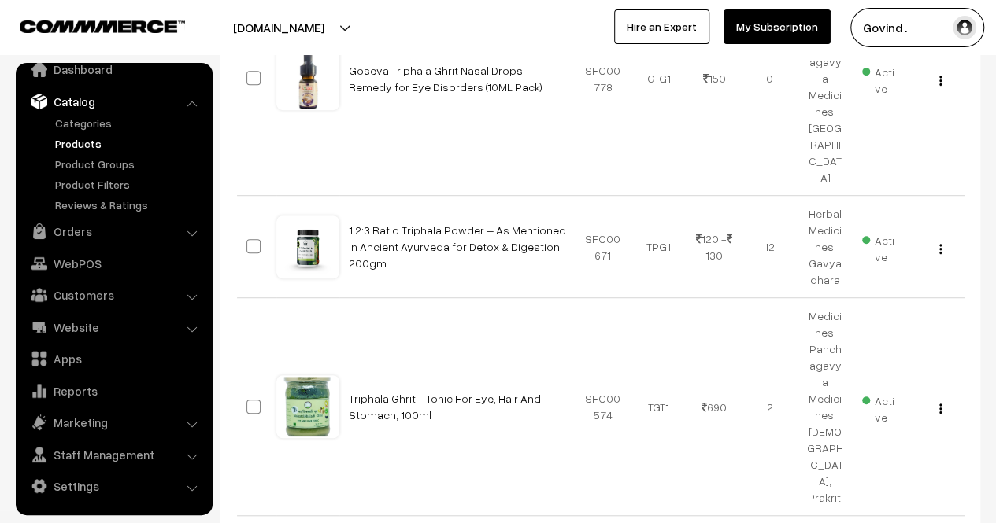
scroll to position [400, 0]
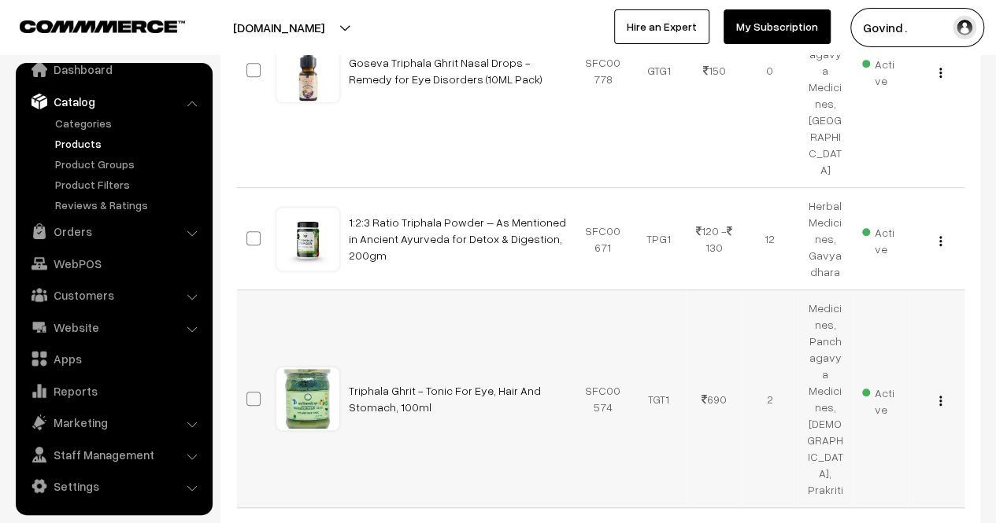
click at [939, 396] on img "button" at bounding box center [940, 401] width 2 height 10
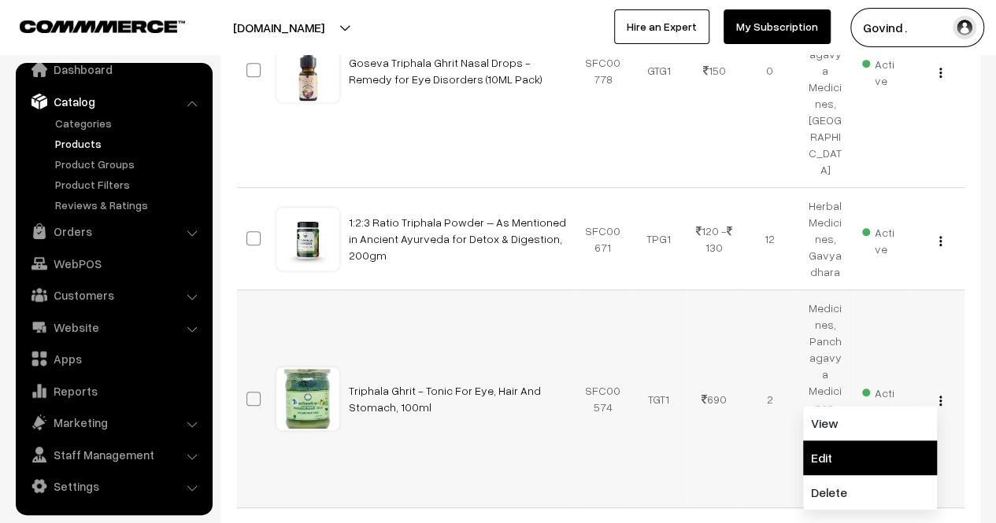
click at [876, 441] on link "Edit" at bounding box center [870, 458] width 134 height 35
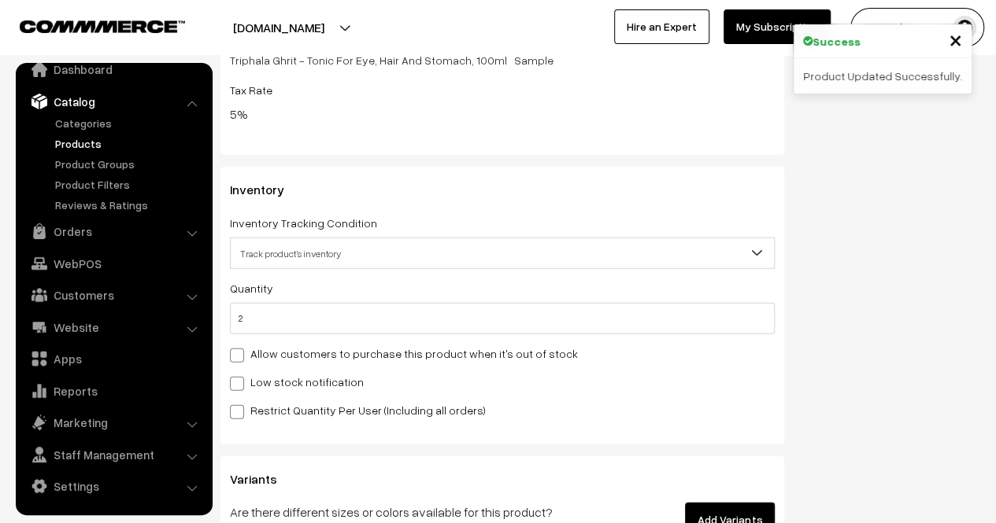
scroll to position [1889, 0]
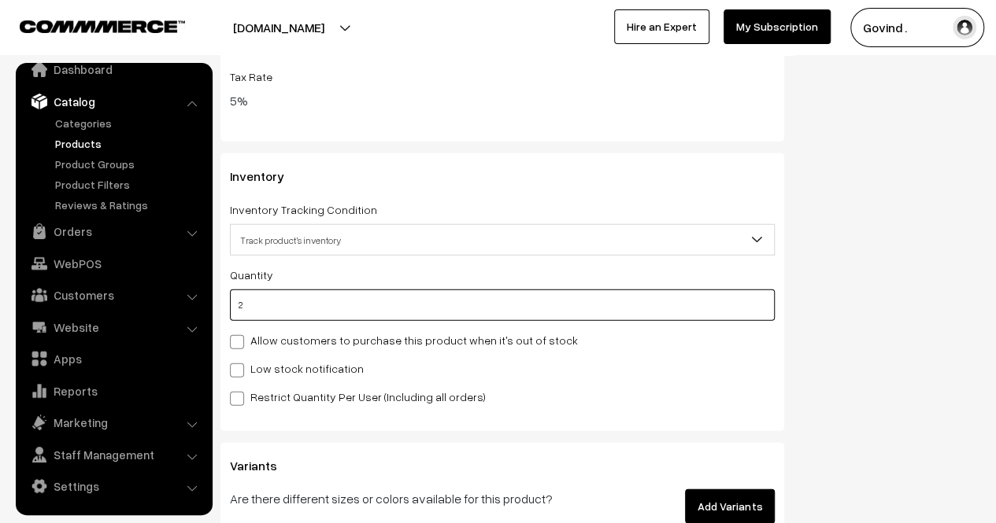
click at [688, 305] on input "2" at bounding box center [502, 305] width 545 height 31
type input "4"
type input "6"
type input "4"
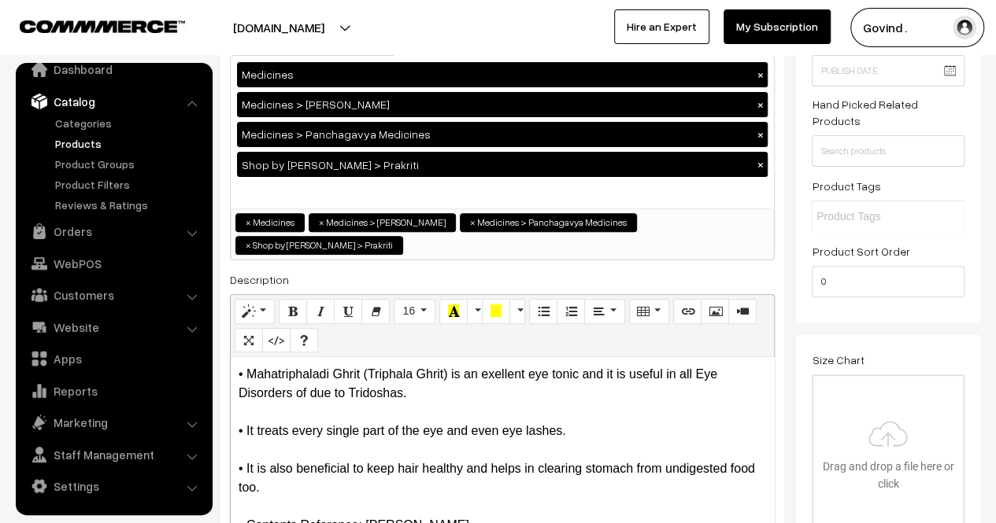
scroll to position [0, 0]
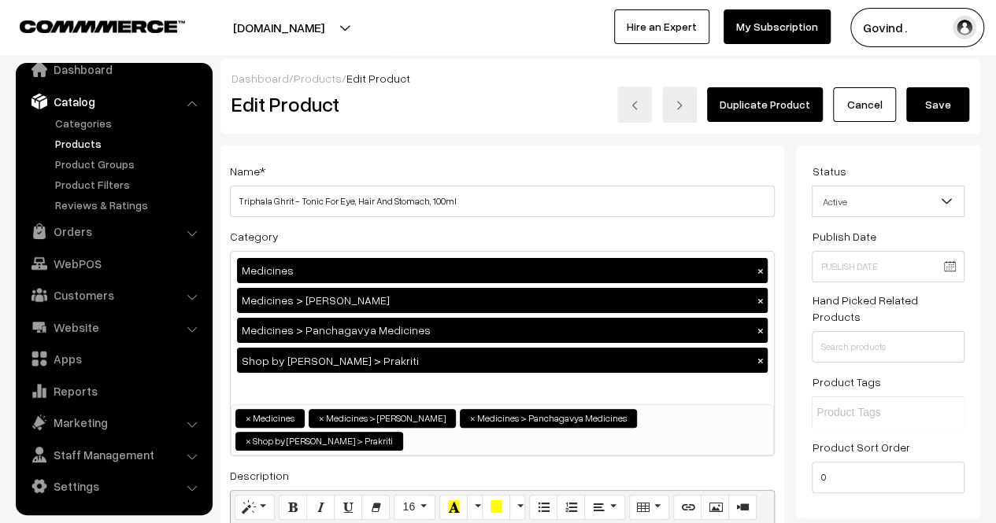
click at [936, 104] on button "Save" at bounding box center [937, 104] width 63 height 35
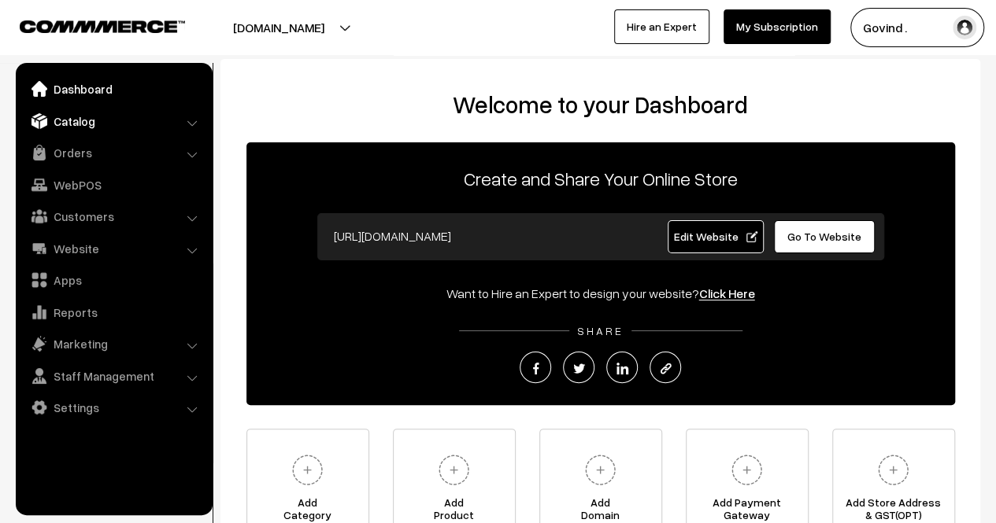
click at [82, 120] on link "Catalog" at bounding box center [113, 121] width 187 height 28
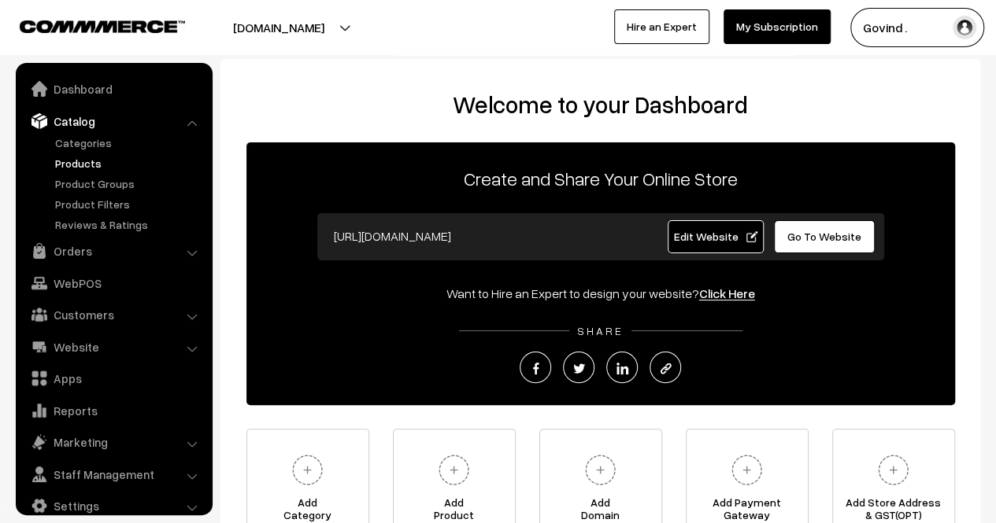
click at [81, 165] on link "Products" at bounding box center [129, 163] width 156 height 17
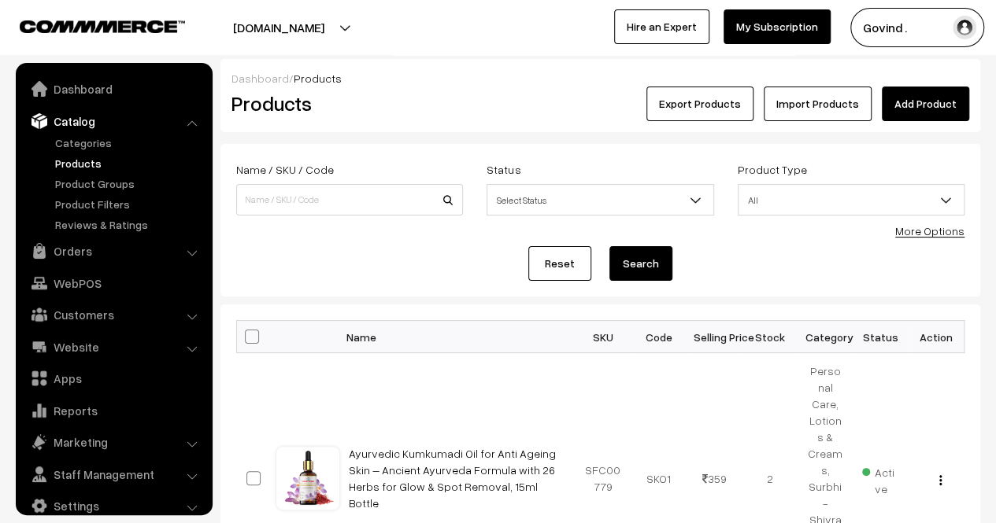
scroll to position [20, 0]
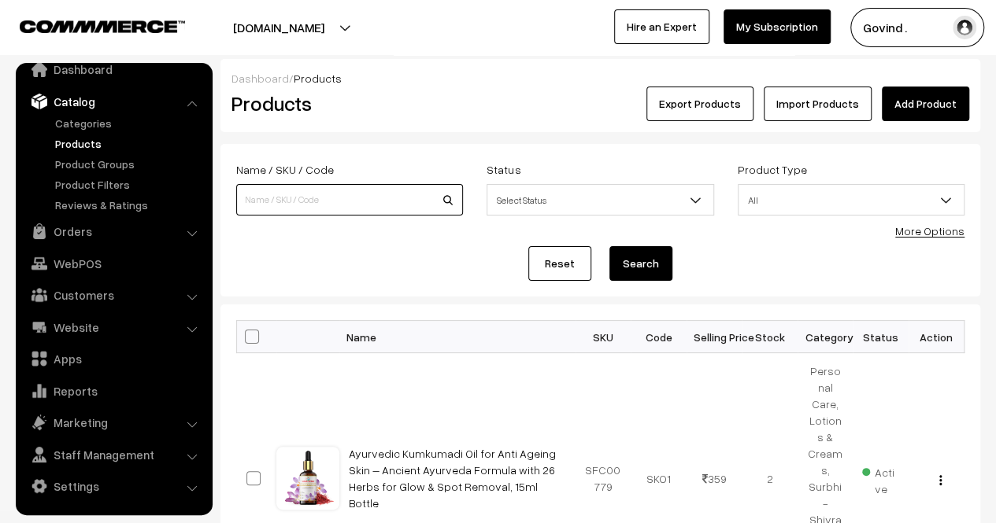
click at [293, 187] on input at bounding box center [349, 199] width 227 height 31
type input "gavyadhara"
click at [609, 246] on button "Search" at bounding box center [640, 263] width 63 height 35
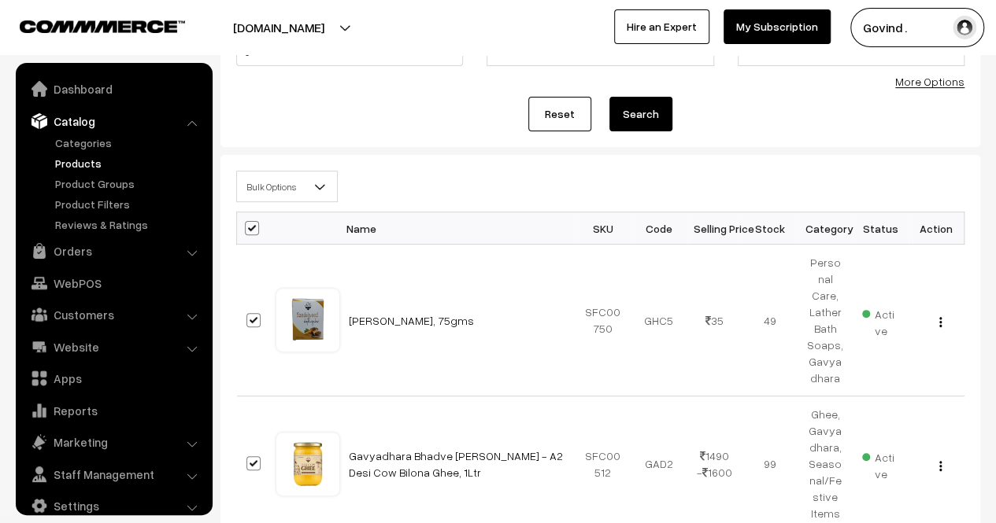
scroll to position [20, 0]
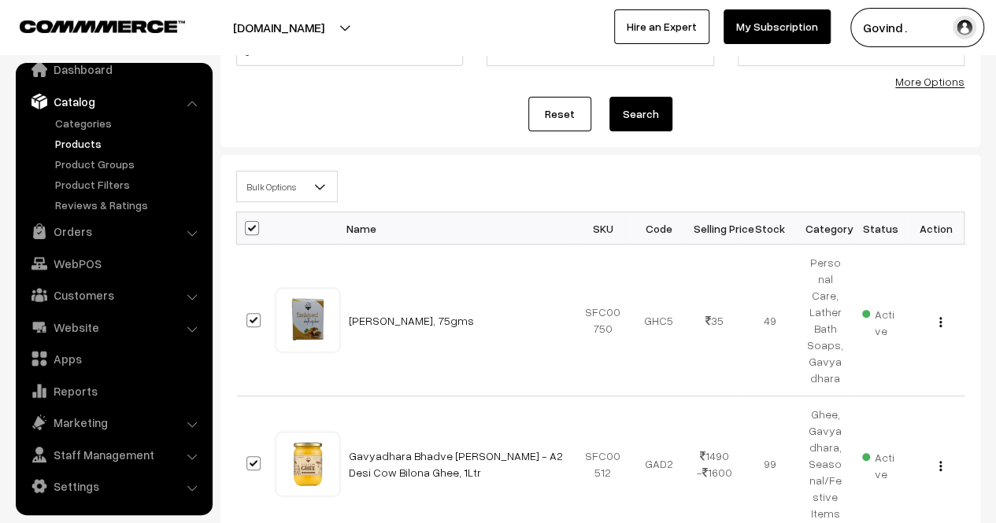
click at [307, 183] on span "Bulk Options" at bounding box center [287, 187] width 100 height 28
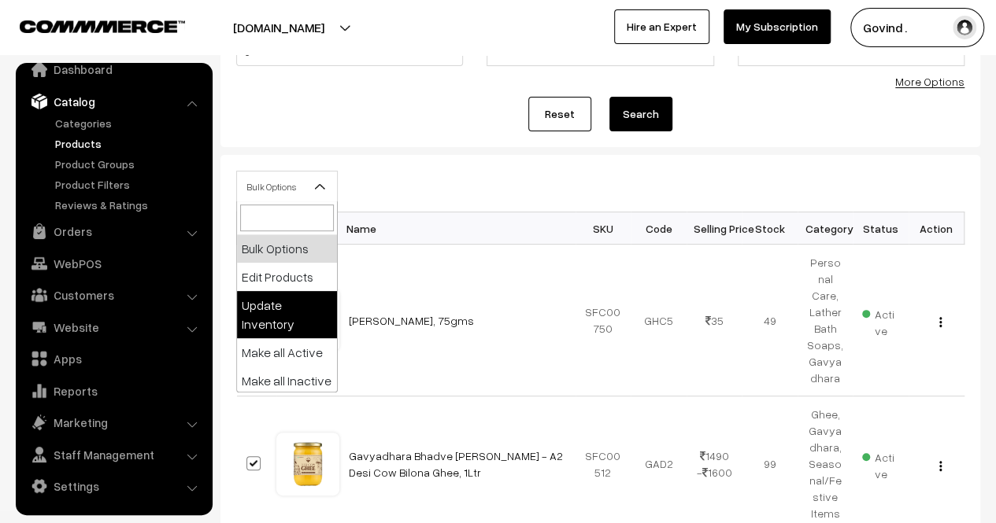
select select "updateInventory"
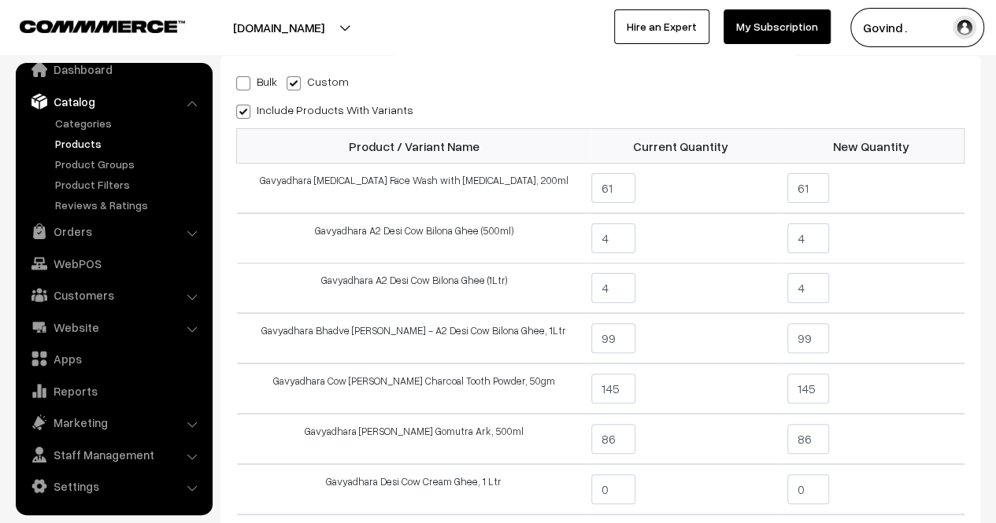
scroll to position [90, 0]
click at [819, 292] on input "4" at bounding box center [808, 287] width 42 height 30
type input "14"
click at [918, 265] on td "14" at bounding box center [871, 287] width 187 height 50
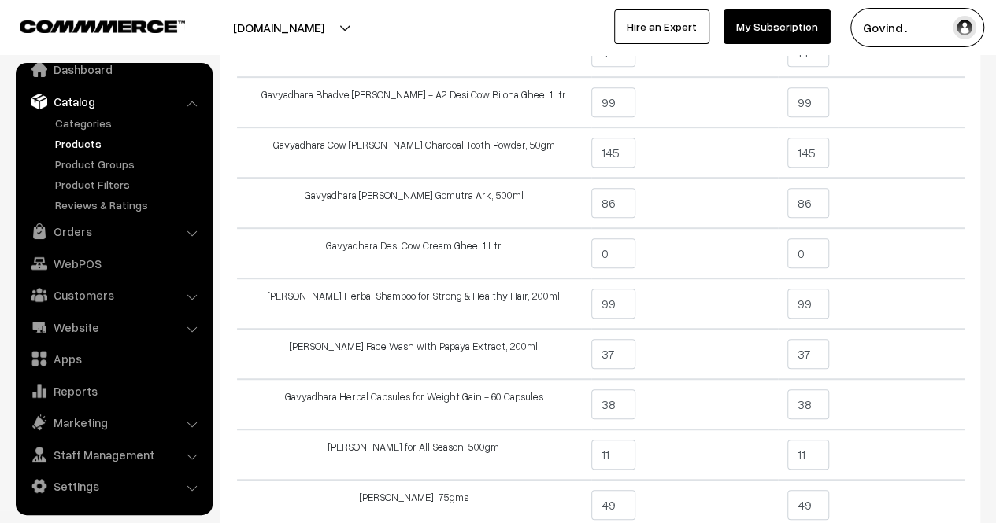
scroll to position [326, 0]
click at [808, 245] on input "0" at bounding box center [808, 252] width 42 height 30
type input "12"
click at [916, 265] on td "12" at bounding box center [871, 252] width 187 height 50
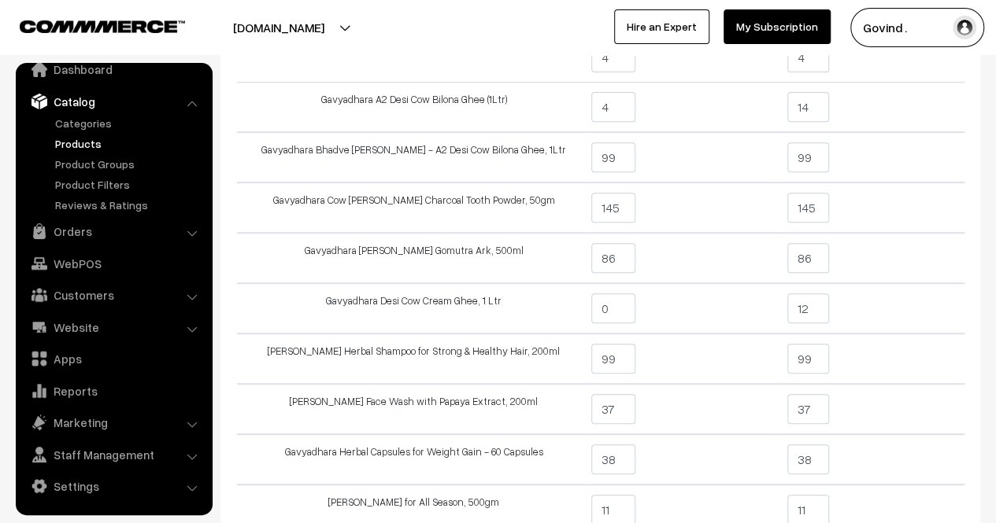
scroll to position [274, 0]
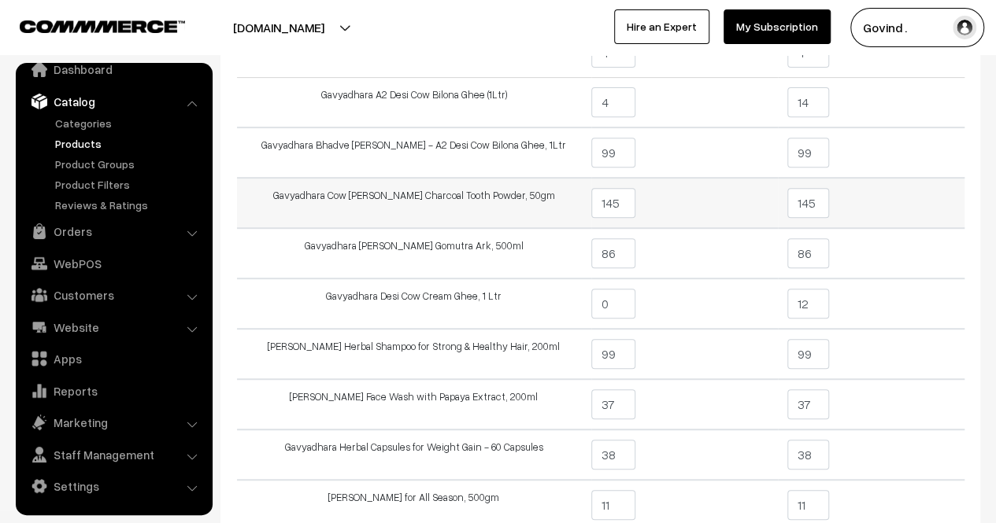
click at [820, 201] on input "145" at bounding box center [808, 203] width 42 height 30
type input "1"
type input "285"
click at [918, 209] on td "285" at bounding box center [871, 203] width 187 height 50
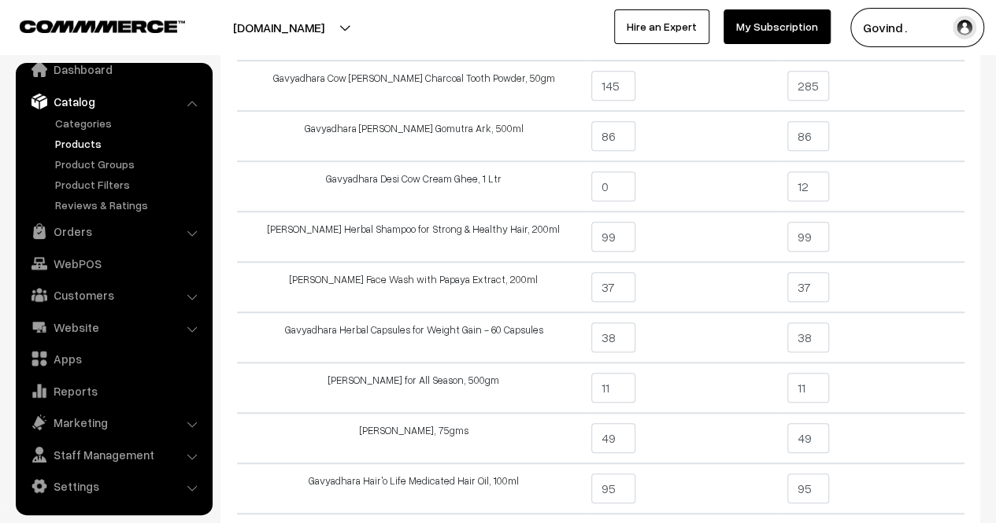
scroll to position [387, 0]
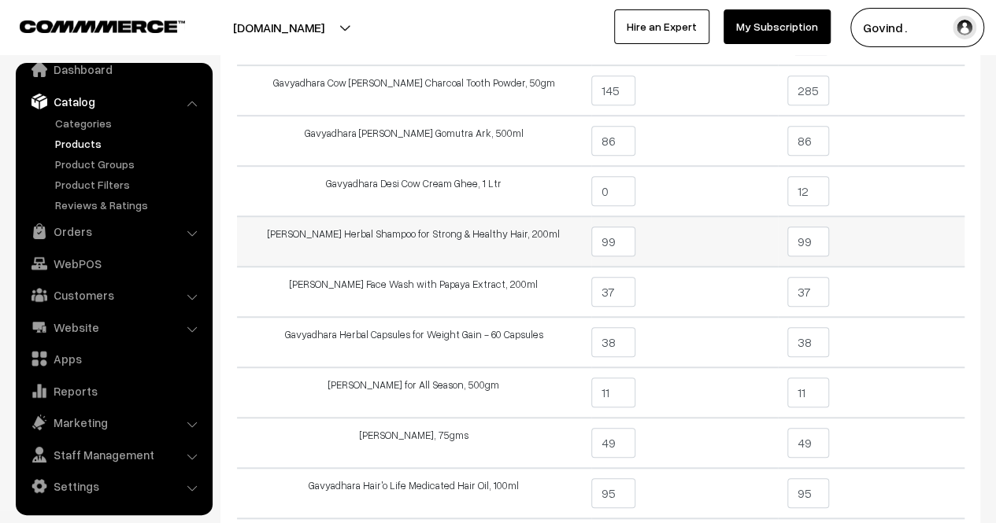
click at [819, 240] on input "99" at bounding box center [808, 242] width 42 height 30
type input "9"
type input "1"
type input "143"
click at [912, 237] on td "143" at bounding box center [871, 241] width 187 height 50
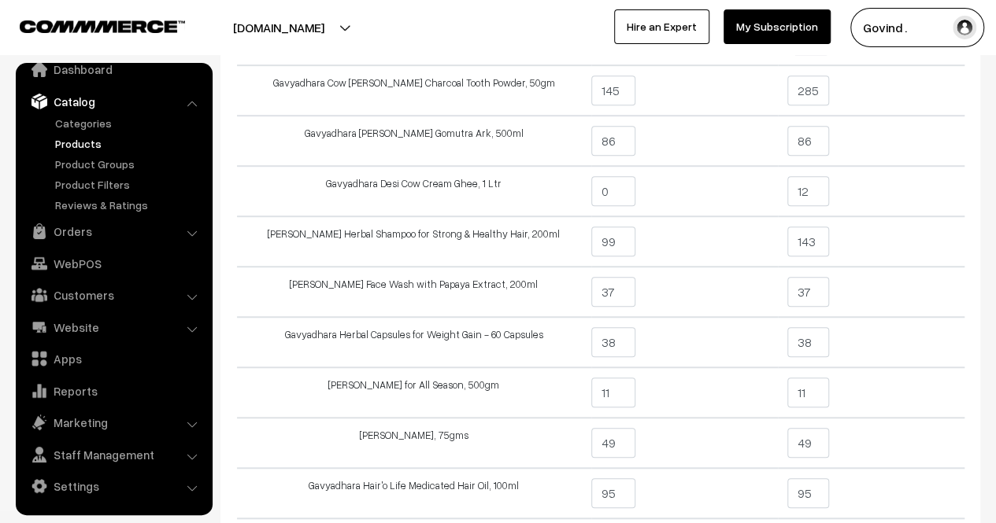
scroll to position [0, 0]
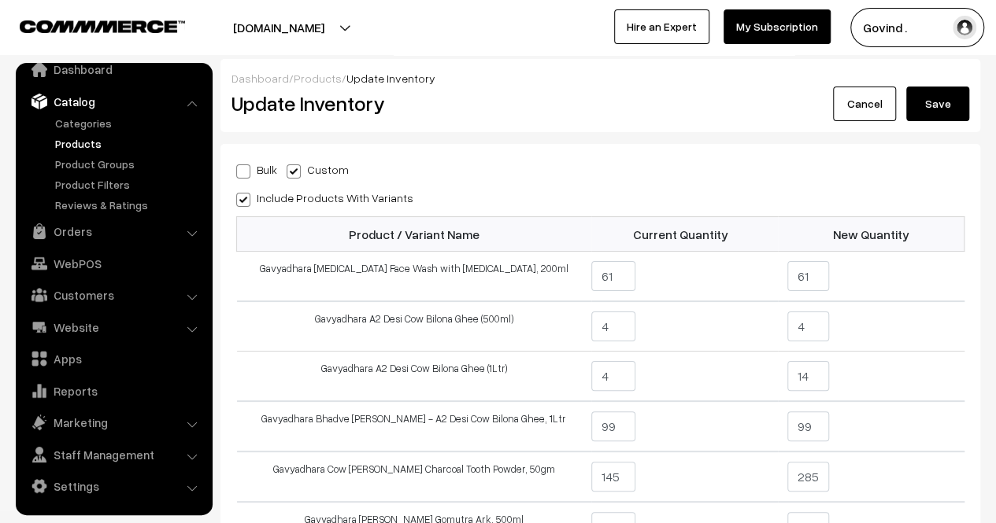
click at [947, 105] on button "Save" at bounding box center [937, 104] width 63 height 35
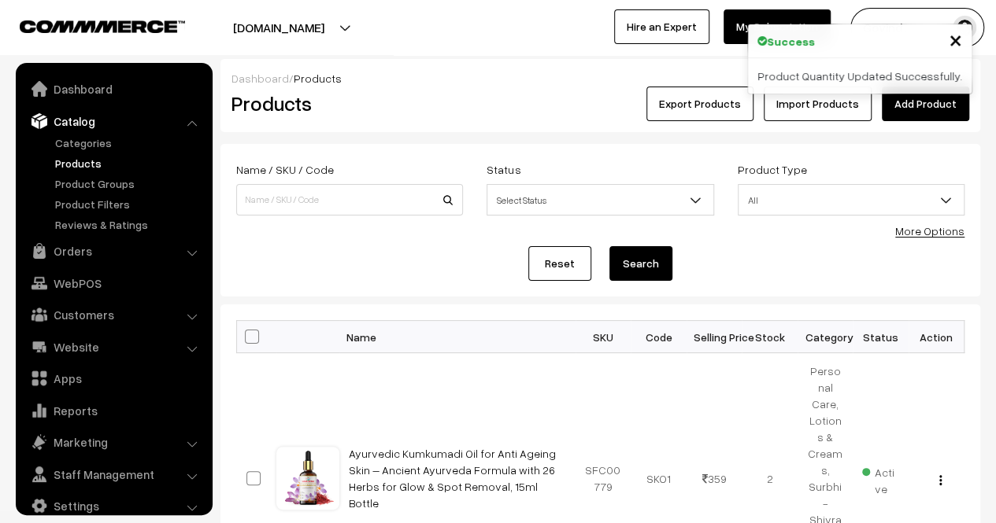
scroll to position [20, 0]
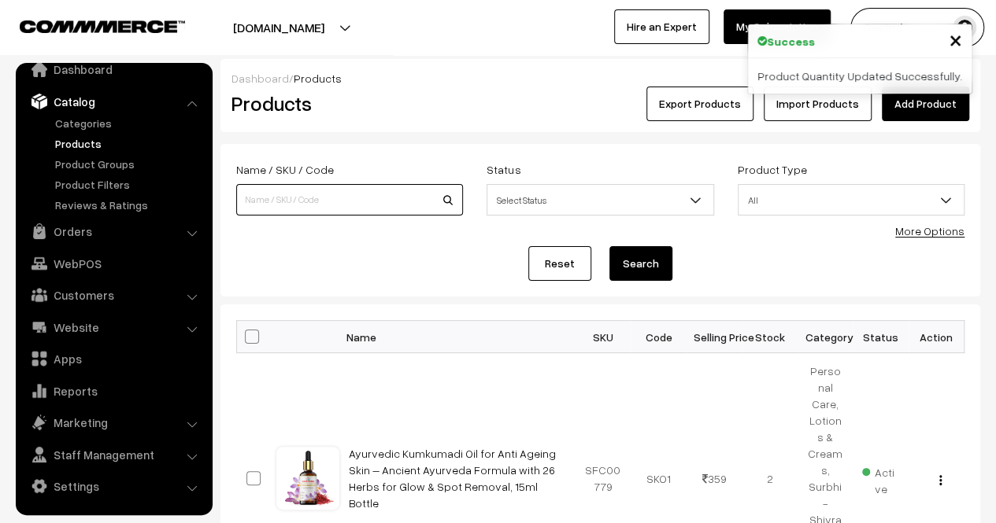
click at [288, 201] on input at bounding box center [349, 199] width 227 height 31
type input "h"
type input "gir"
click at [609, 246] on button "Search" at bounding box center [640, 263] width 63 height 35
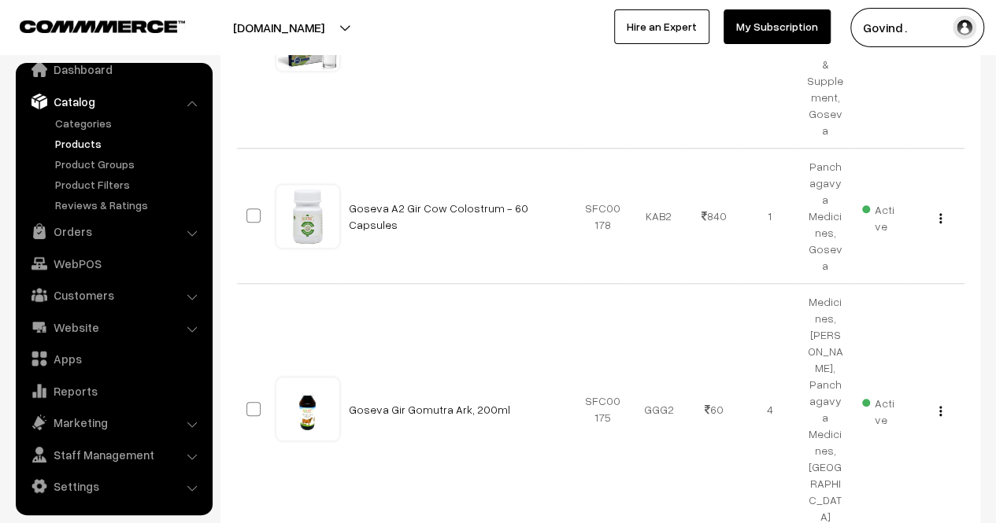
scroll to position [612, 0]
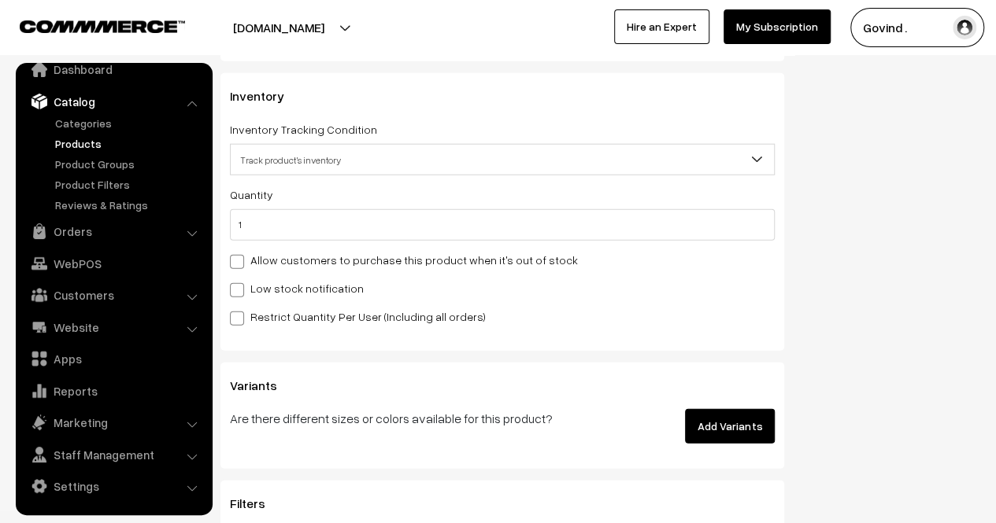
scroll to position [1911, 0]
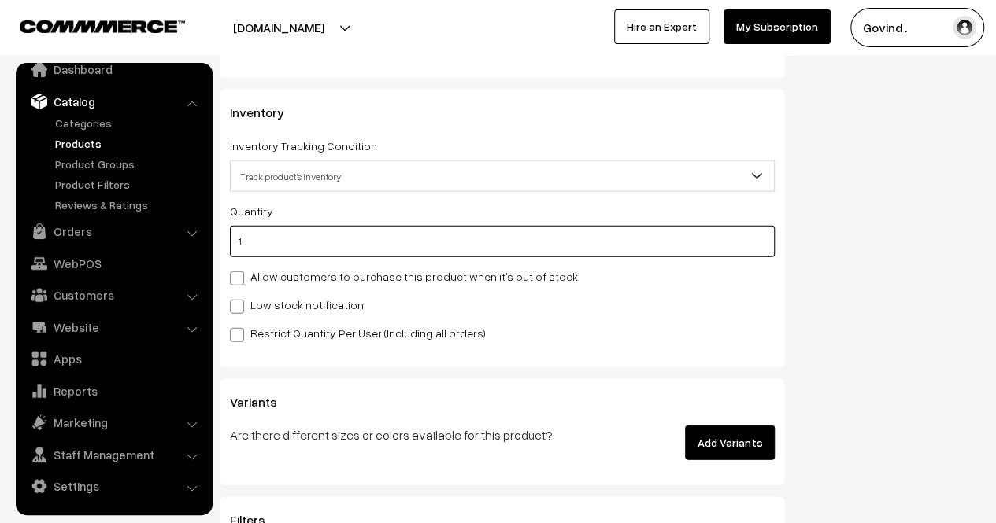
click at [505, 239] on input "1" at bounding box center [502, 241] width 545 height 31
type input "1"
type input "2"
type input "13"
type input "14"
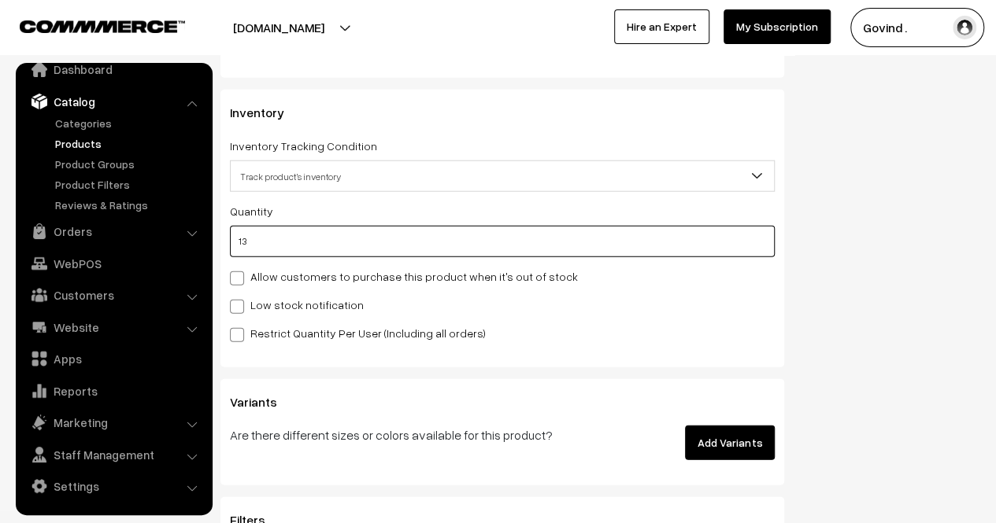
type input "13"
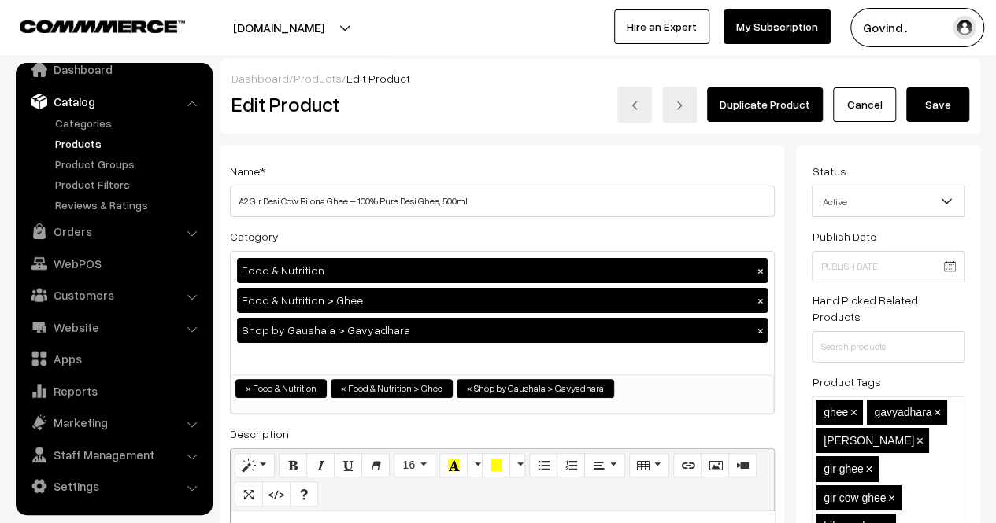
click at [949, 109] on button "Save" at bounding box center [937, 104] width 63 height 35
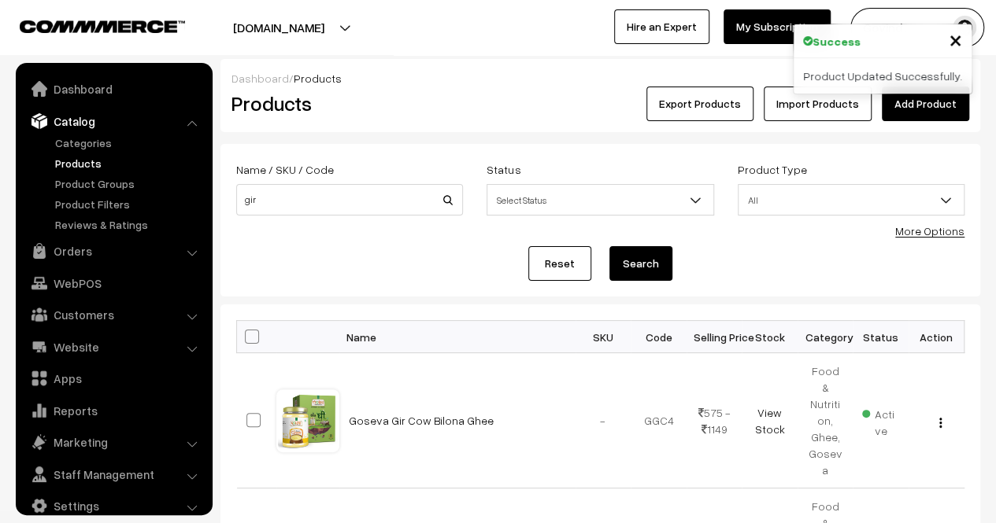
scroll to position [20, 0]
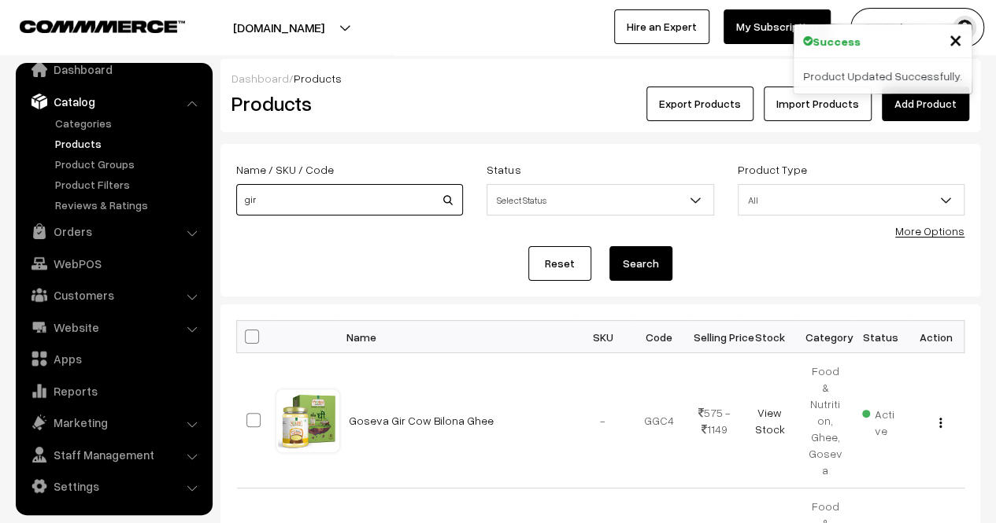
click at [341, 203] on input "gir" at bounding box center [349, 199] width 227 height 31
type input "khand"
click at [609, 246] on button "Search" at bounding box center [640, 263] width 63 height 35
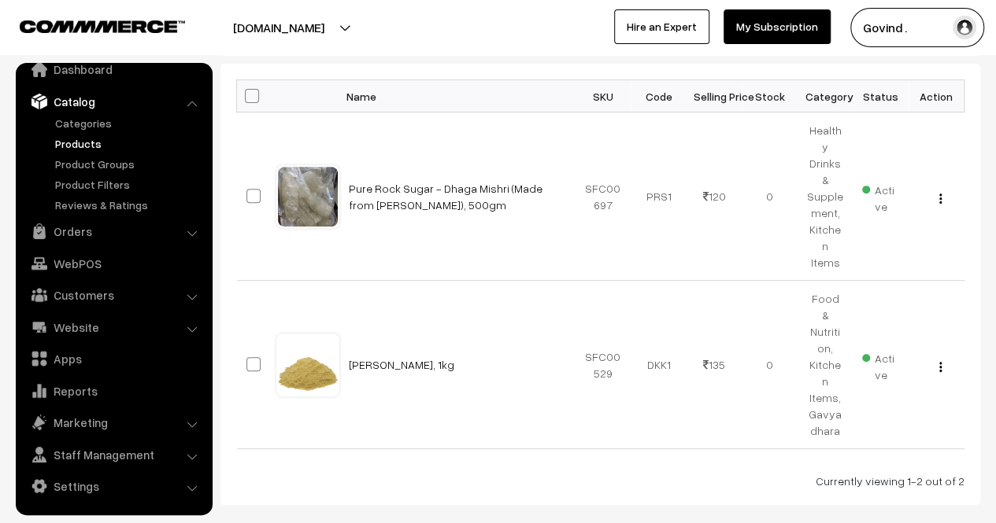
scroll to position [244, 0]
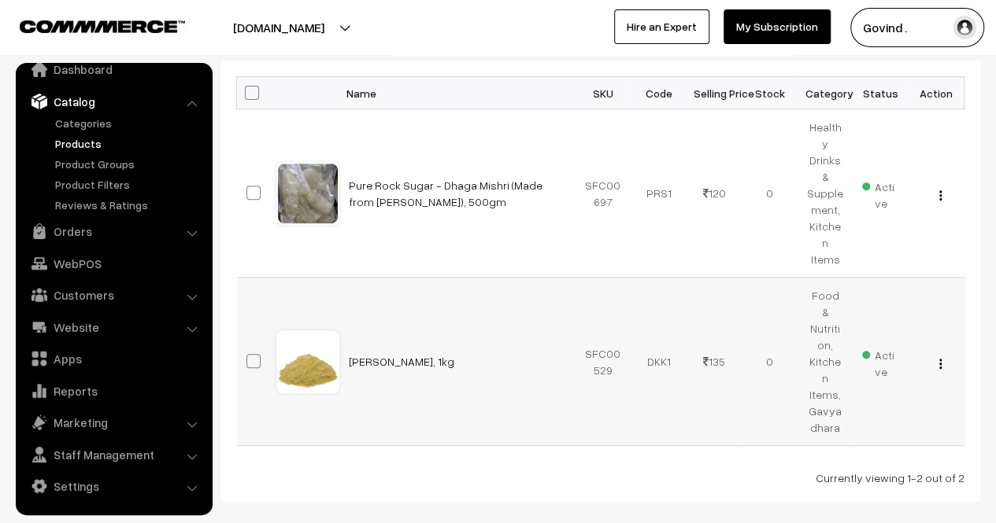
click at [940, 359] on img "button" at bounding box center [940, 364] width 2 height 10
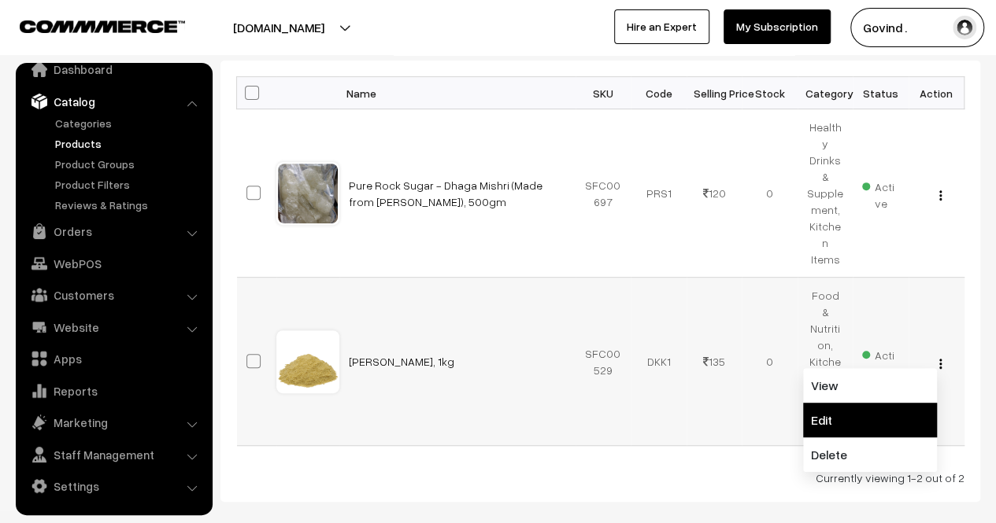
click at [858, 403] on link "Edit" at bounding box center [870, 420] width 134 height 35
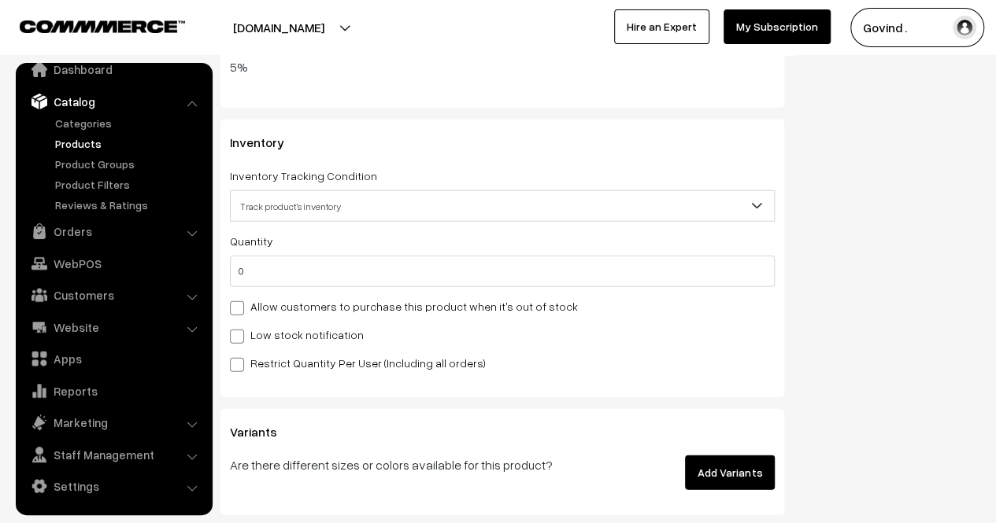
scroll to position [1915, 0]
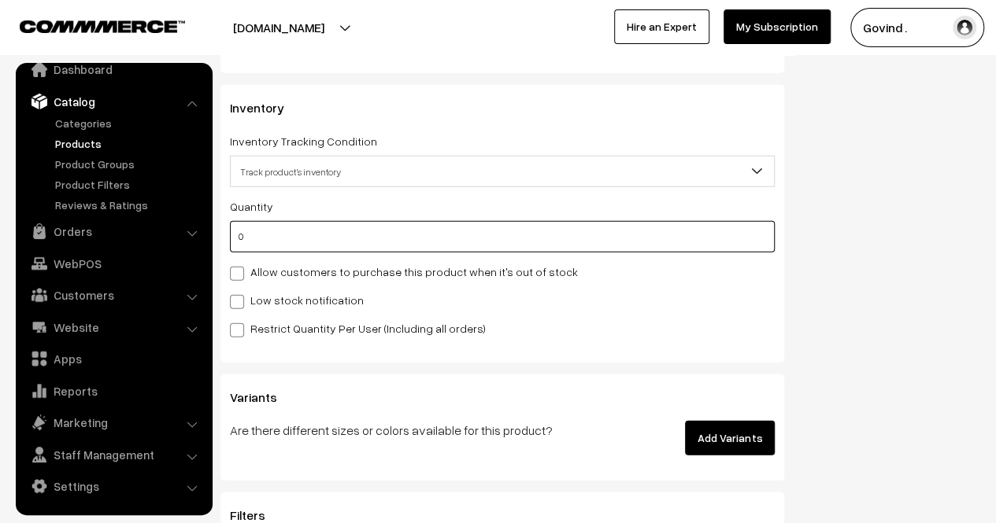
click at [630, 250] on input "0" at bounding box center [502, 236] width 545 height 31
type input "5"
type input "50"
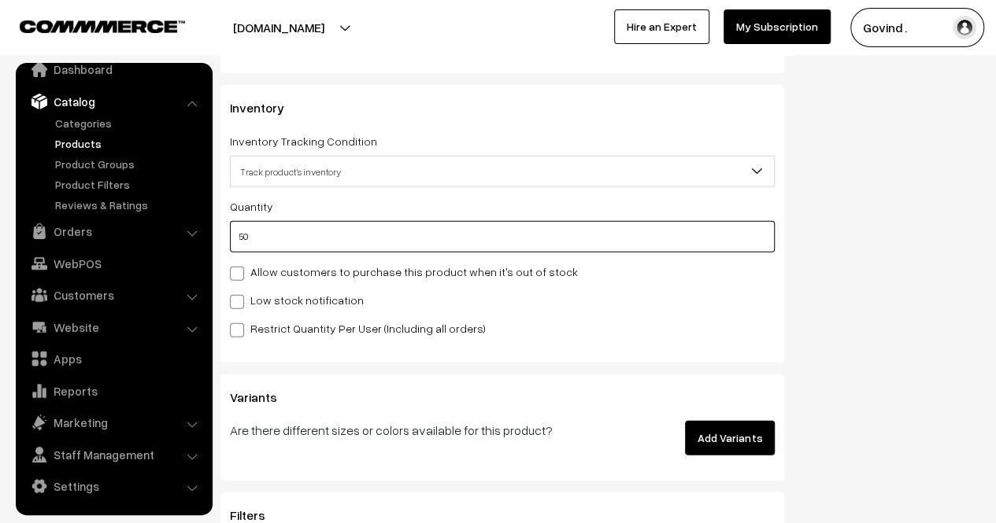
type input "50"
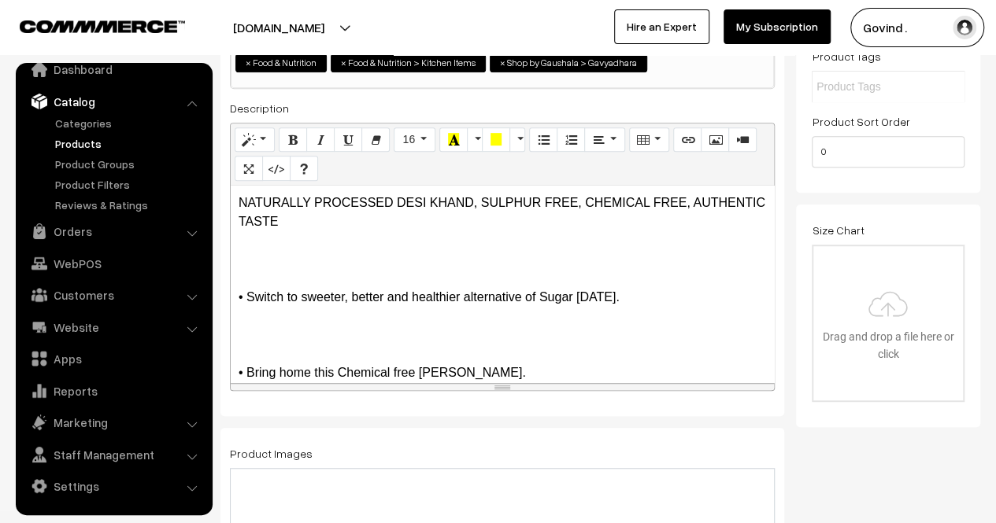
scroll to position [0, 0]
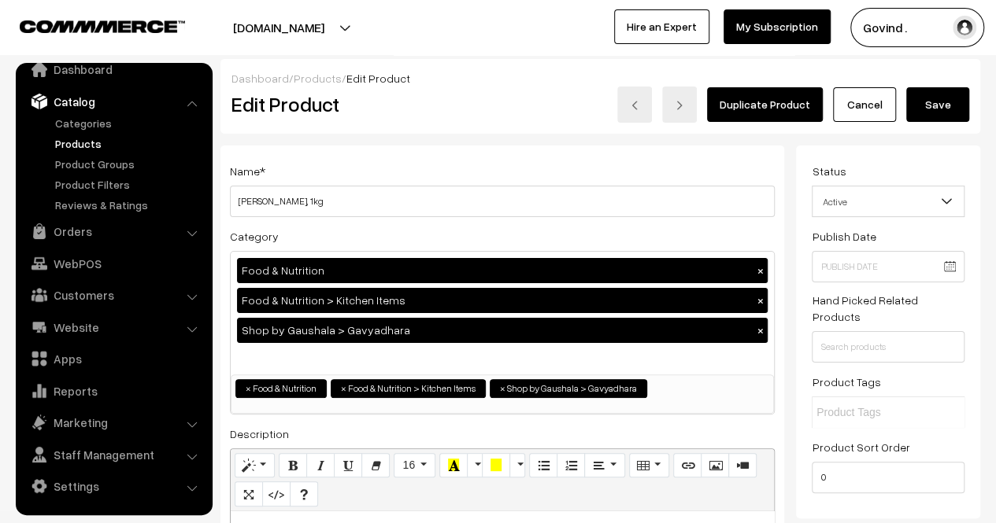
click at [930, 109] on button "Save" at bounding box center [937, 104] width 63 height 35
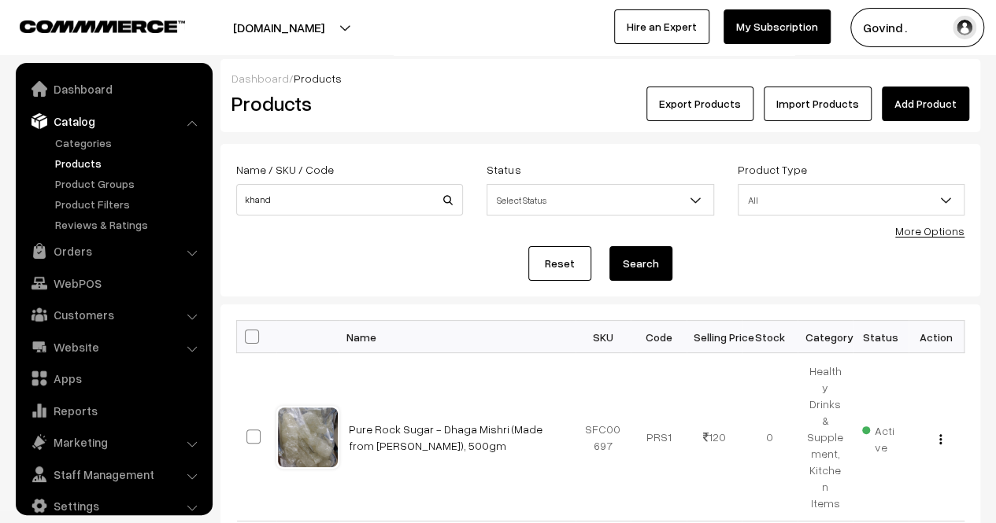
scroll to position [20, 0]
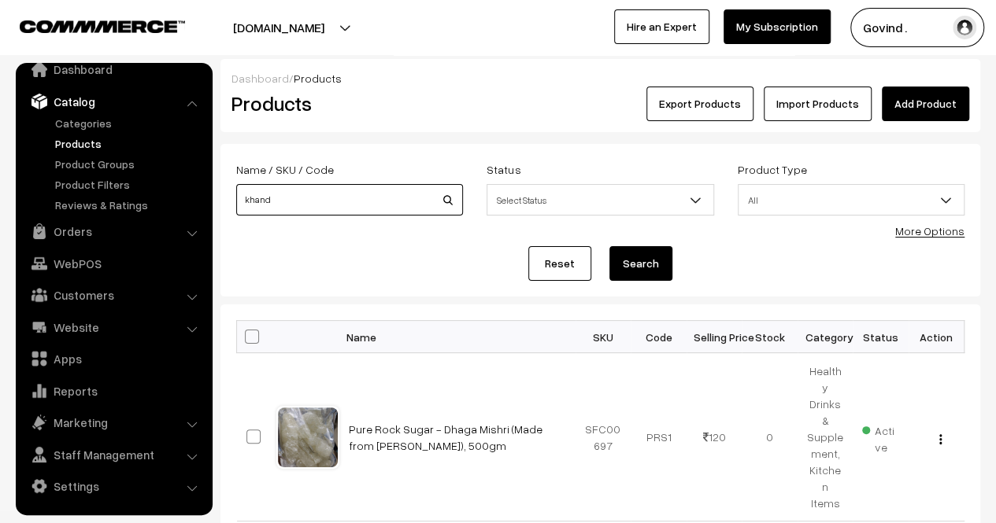
click at [400, 205] on input "khand" at bounding box center [349, 199] width 227 height 31
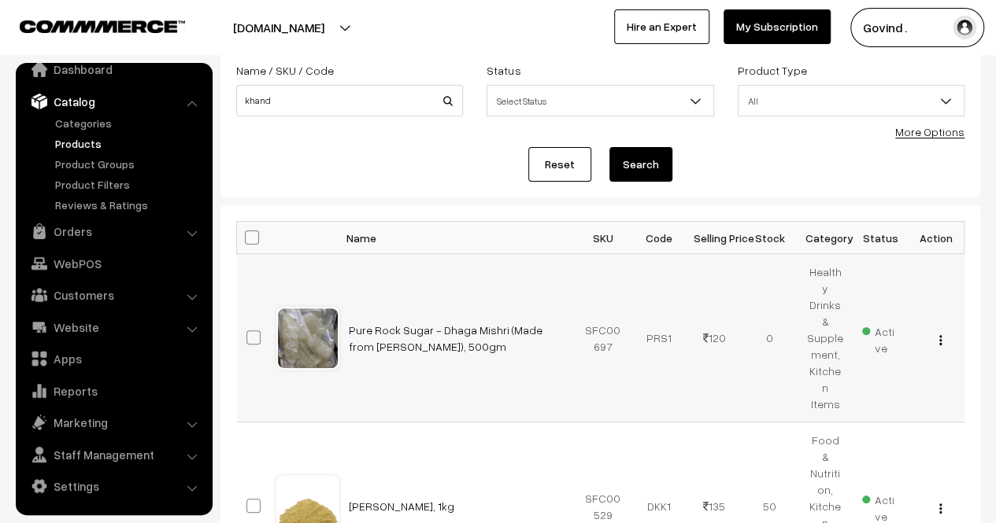
click at [939, 335] on img "button" at bounding box center [940, 340] width 2 height 10
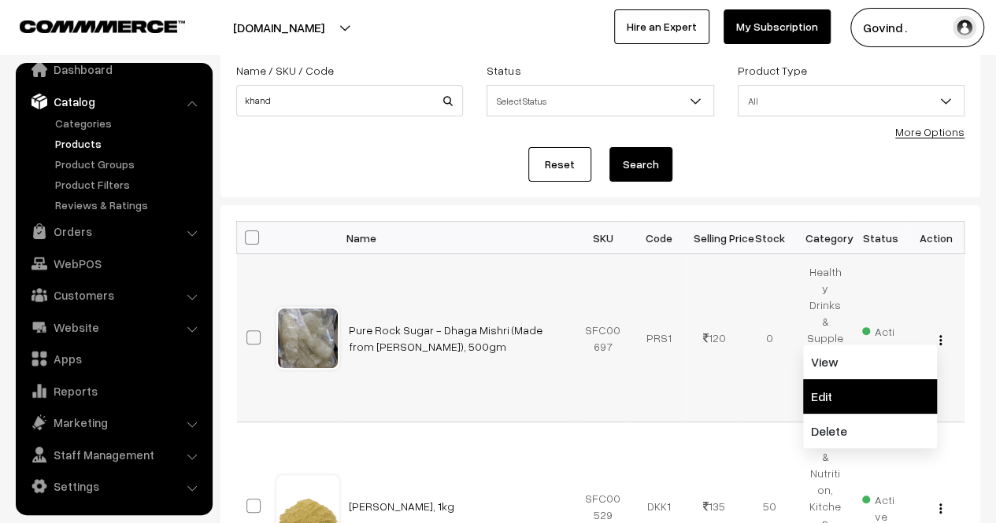
click at [869, 379] on link "Edit" at bounding box center [870, 396] width 134 height 35
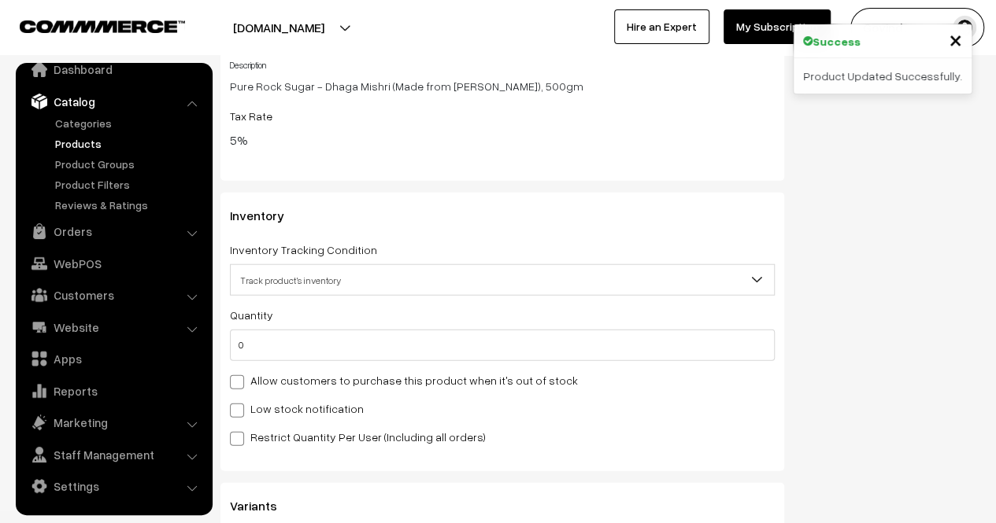
scroll to position [1751, 0]
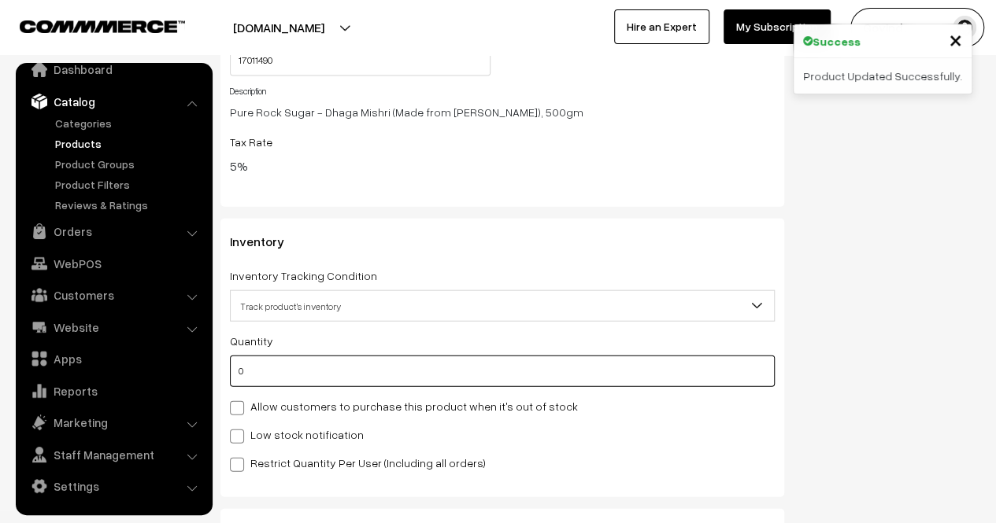
click at [439, 369] on input "0" at bounding box center [502, 371] width 545 height 31
type input "2"
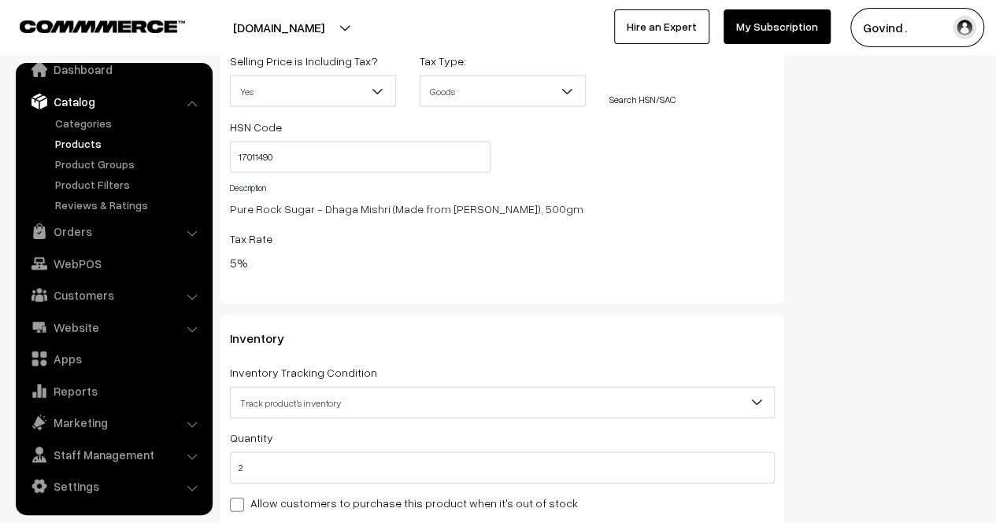
scroll to position [0, 0]
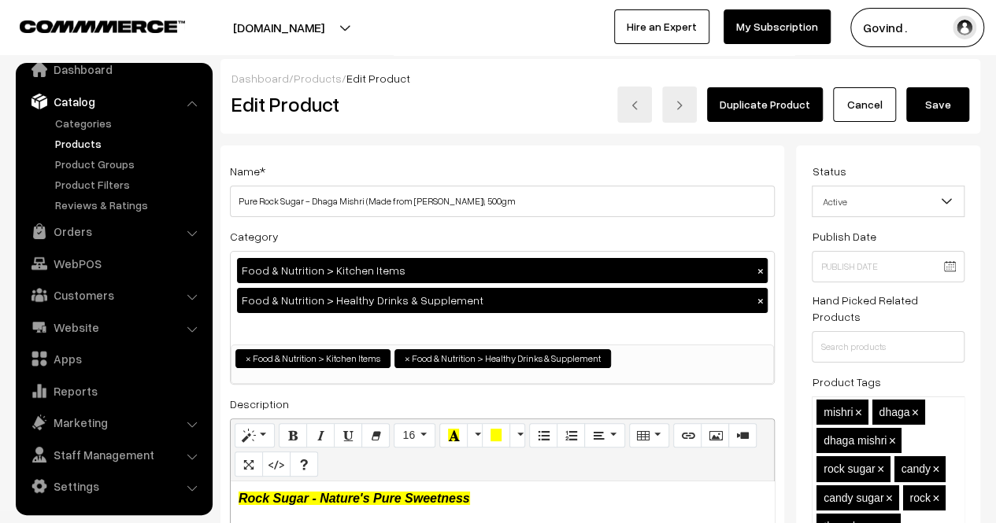
click at [938, 118] on button "Save" at bounding box center [937, 104] width 63 height 35
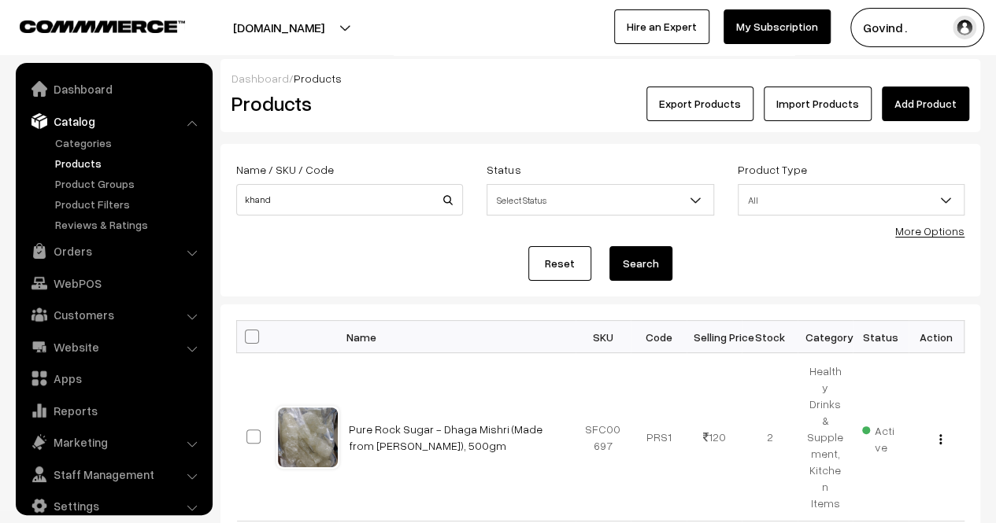
scroll to position [20, 0]
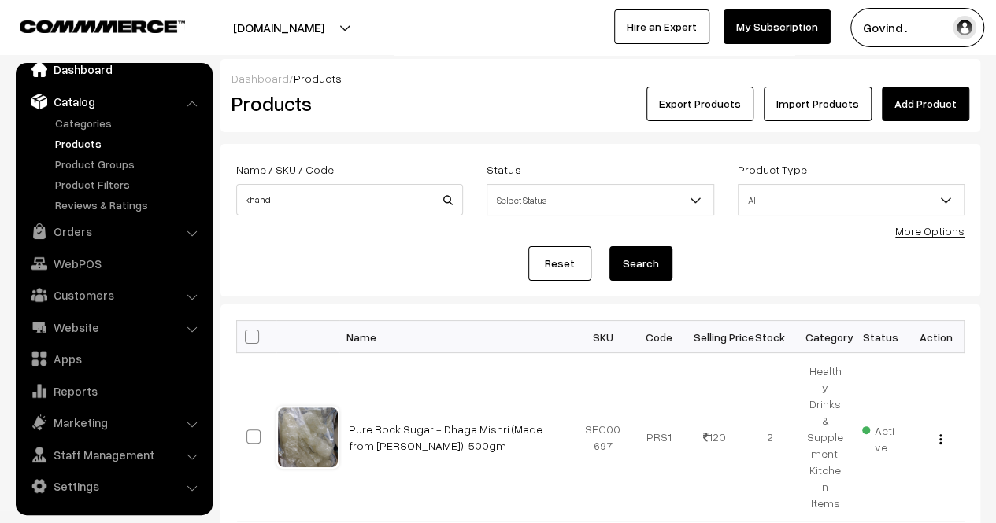
click at [82, 68] on link "Dashboard" at bounding box center [113, 69] width 187 height 28
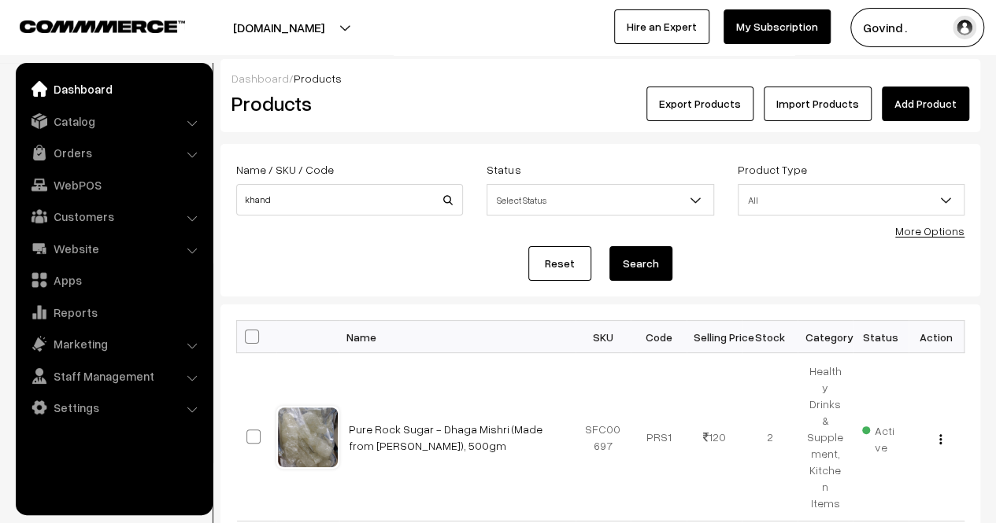
scroll to position [0, 0]
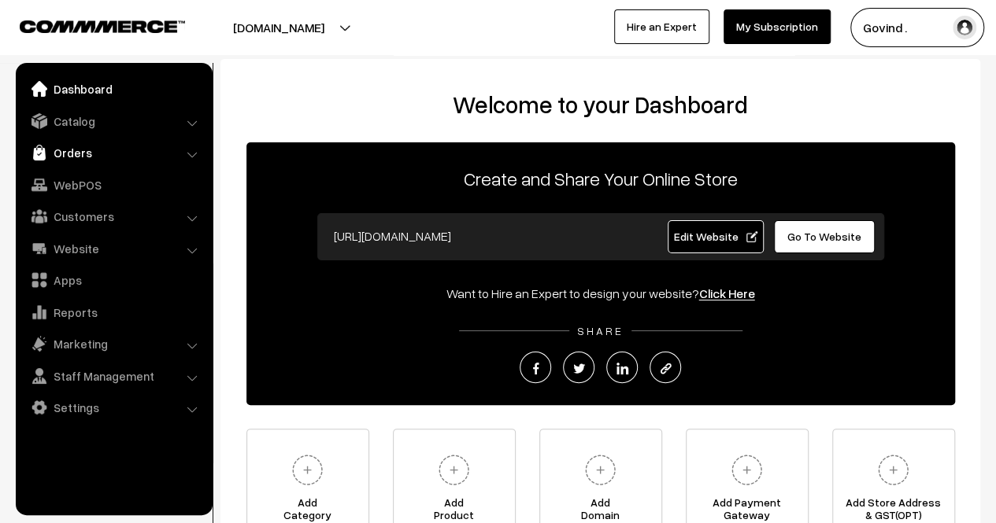
click at [89, 150] on link "Orders" at bounding box center [113, 153] width 187 height 28
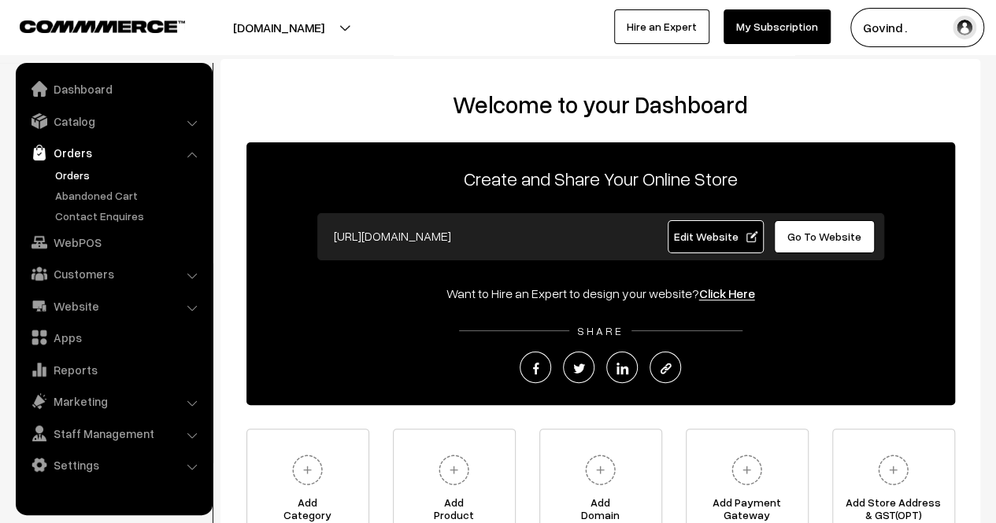
click at [81, 178] on link "Orders" at bounding box center [129, 175] width 156 height 17
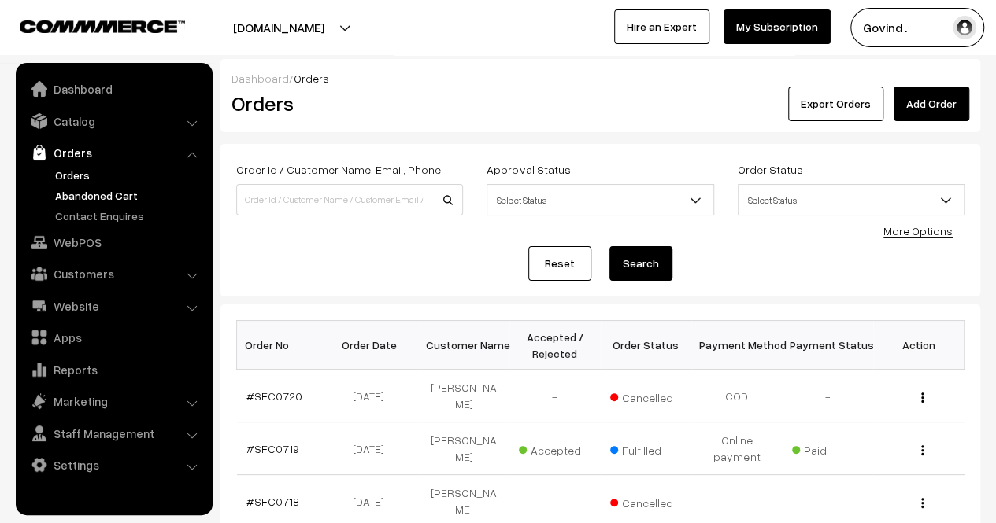
click at [95, 194] on link "Abandoned Cart" at bounding box center [129, 195] width 156 height 17
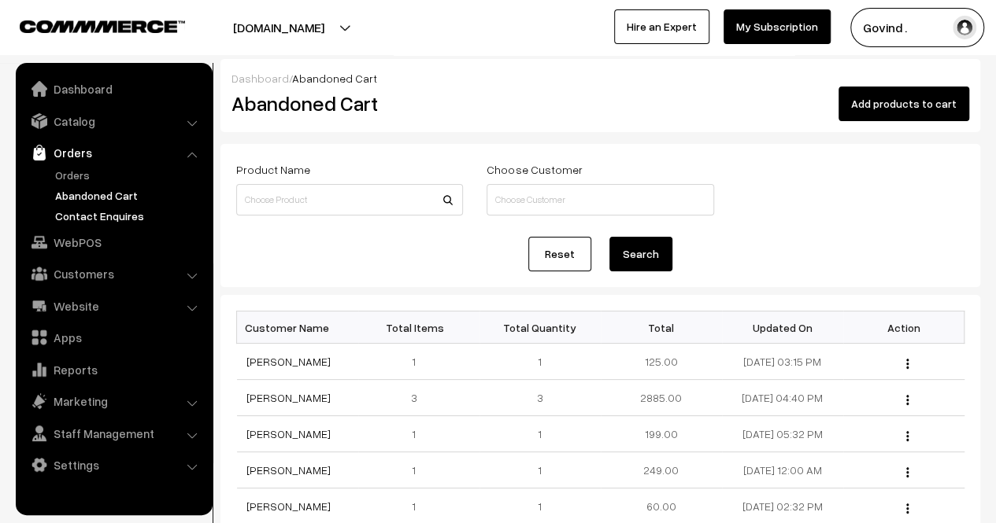
click at [99, 216] on link "Contact Enquires" at bounding box center [129, 216] width 156 height 17
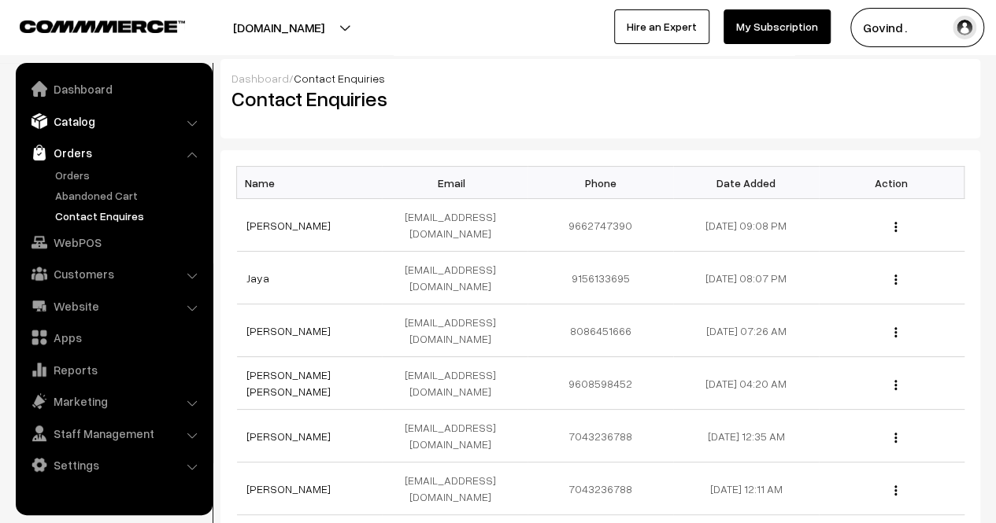
click at [87, 123] on link "Catalog" at bounding box center [113, 121] width 187 height 28
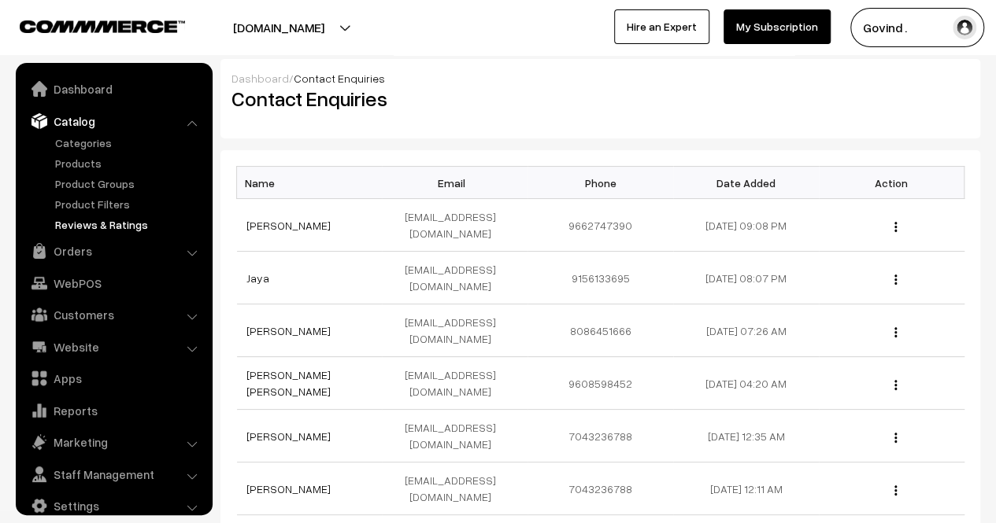
click at [106, 231] on link "Reviews & Ratings" at bounding box center [129, 224] width 156 height 17
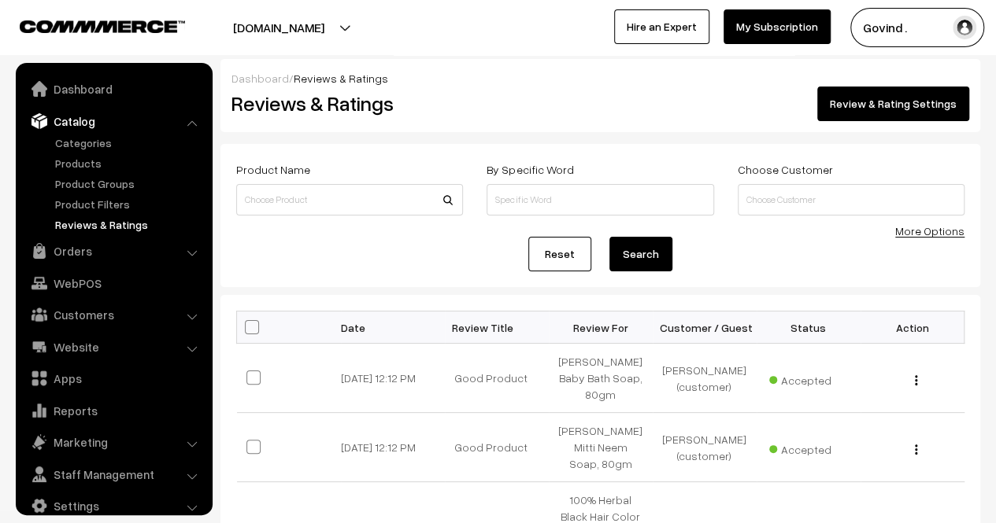
scroll to position [20, 0]
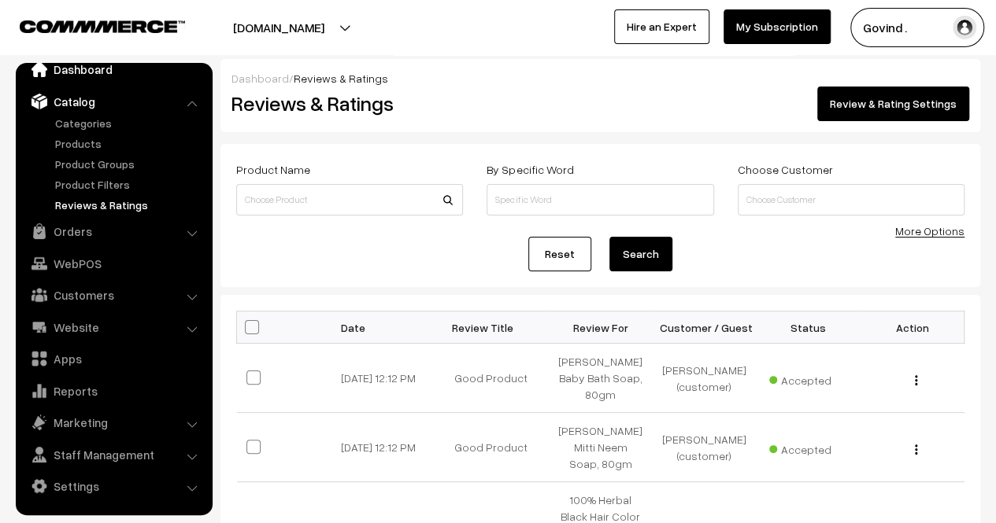
click at [80, 75] on link "Dashboard" at bounding box center [113, 69] width 187 height 28
